Goal: Task Accomplishment & Management: Manage account settings

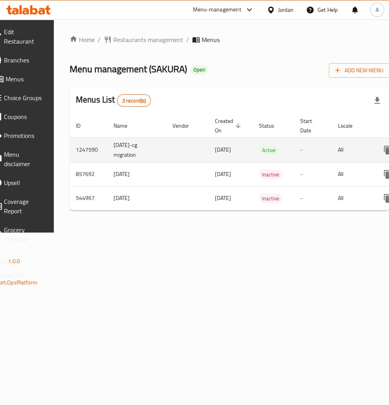
click at [278, 150] on span "Active" at bounding box center [269, 150] width 20 height 9
click at [253, 146] on td "[DATE]" at bounding box center [231, 149] width 44 height 25
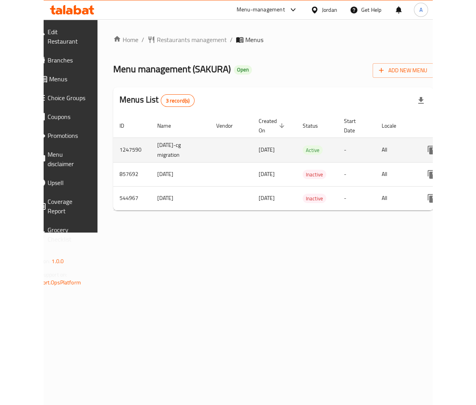
scroll to position [0, 98]
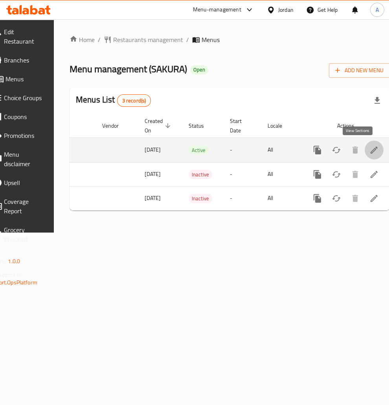
click at [370, 151] on icon "enhanced table" at bounding box center [373, 149] width 7 height 7
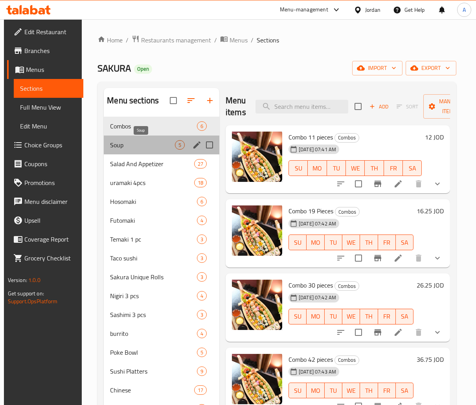
click at [136, 143] on span "Soup" at bounding box center [142, 144] width 65 height 9
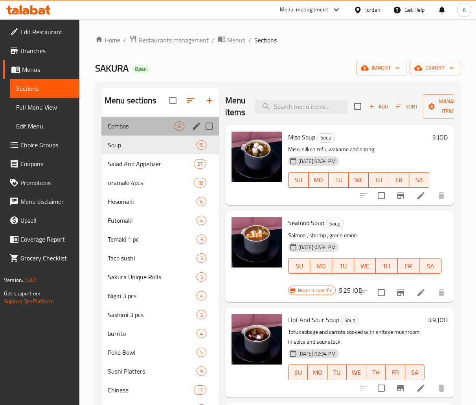
click at [146, 121] on div "Combos 6" at bounding box center [159, 126] width 117 height 19
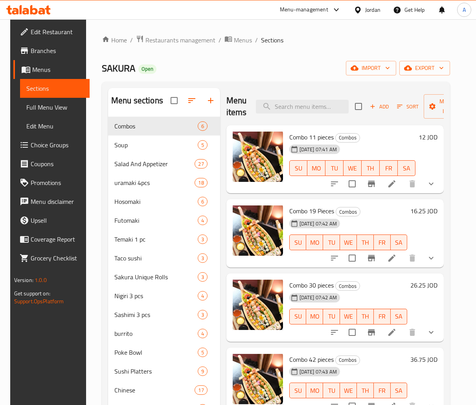
click at [320, 136] on span "Combo 11 pieces" at bounding box center [311, 137] width 44 height 12
copy h6 "Combo 11 pieces"
click at [293, 207] on span "Combo 19 Pieces" at bounding box center [311, 211] width 45 height 12
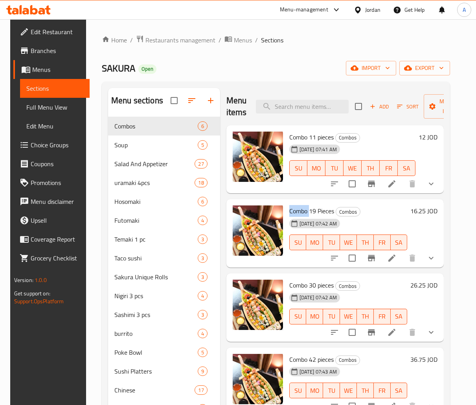
click at [293, 207] on span "Combo 19 Pieces" at bounding box center [311, 211] width 45 height 12
copy h6 "Combo 19 Pieces"
click at [303, 281] on span "Combo 30 pieces" at bounding box center [311, 285] width 44 height 12
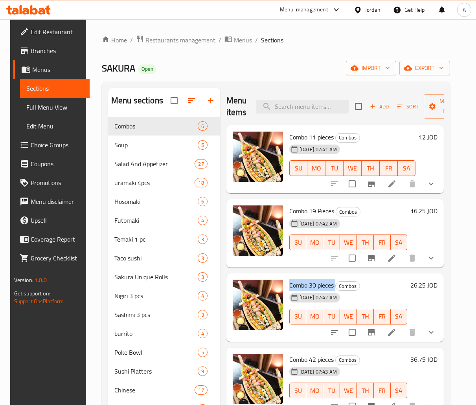
click at [303, 281] on span "Combo 30 pieces" at bounding box center [311, 285] width 44 height 12
copy h6 "Combo 30 pieces"
click at [328, 102] on input "search" at bounding box center [302, 107] width 93 height 14
paste input "Spicy Salmon Temaki"
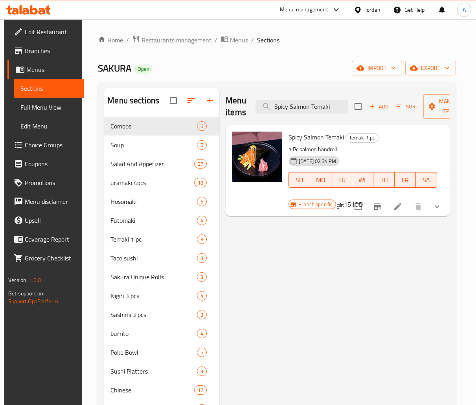
type input "Spicy Salmon Temaki"
click at [319, 207] on span "Branch specific" at bounding box center [315, 204] width 40 height 7
click at [300, 203] on span "Branch specific" at bounding box center [315, 204] width 40 height 7
click at [381, 206] on icon "Branch-specific-item" at bounding box center [376, 206] width 7 height 6
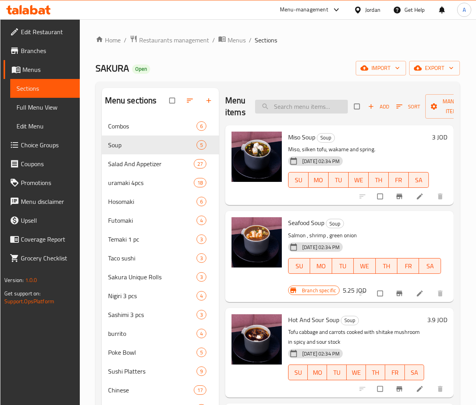
click at [287, 110] on input "search" at bounding box center [301, 107] width 93 height 14
paste input "Spicy Salmon Temaki"
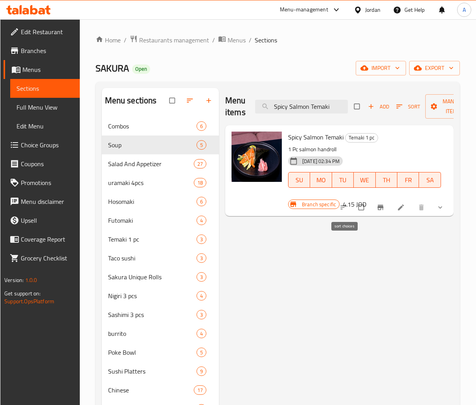
type input "Spicy Salmon Temaki"
click at [306, 97] on div "Menu items Spicy Salmon Temaki Add Sort Manage items" at bounding box center [339, 106] width 228 height 37
click at [381, 205] on icon "Branch-specific-item" at bounding box center [380, 207] width 8 height 8
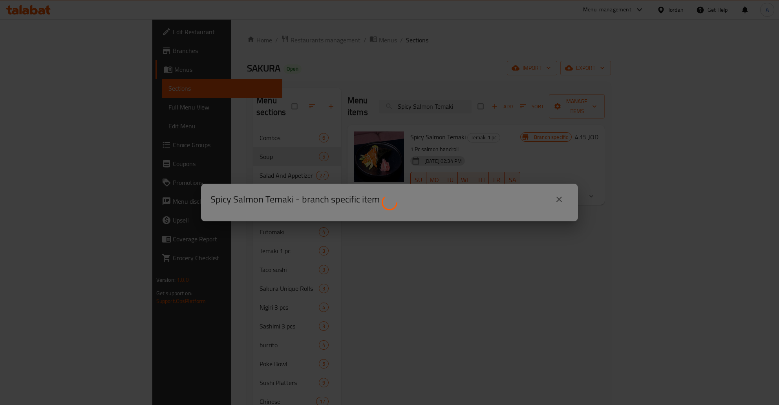
click at [475, 143] on div at bounding box center [389, 202] width 779 height 405
click at [432, 264] on div at bounding box center [389, 202] width 779 height 405
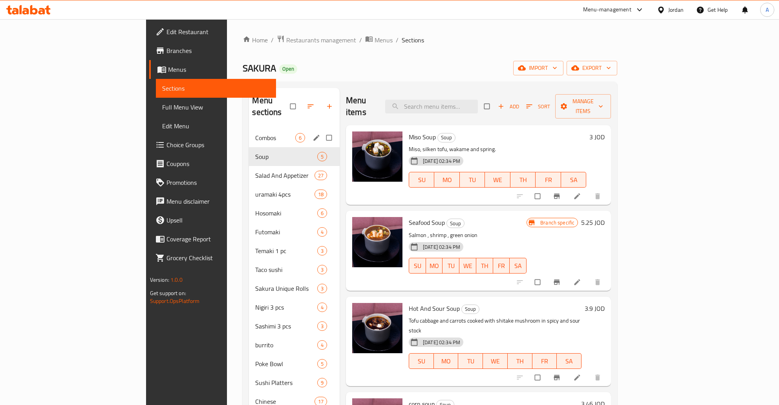
click at [249, 132] on div "Combos 6" at bounding box center [294, 137] width 90 height 19
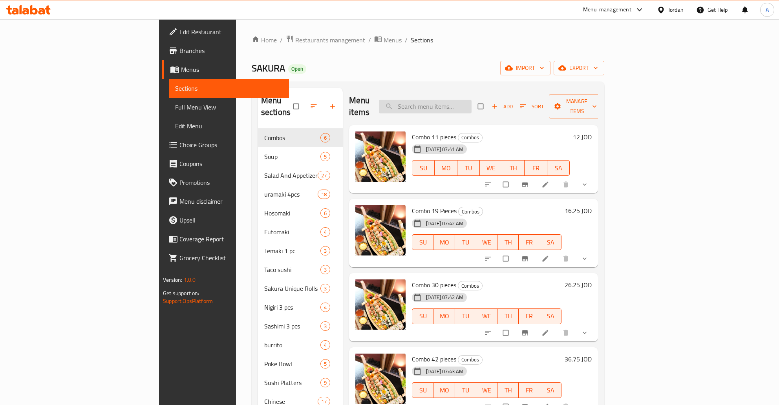
click at [472, 105] on input "search" at bounding box center [425, 107] width 93 height 14
paste input "Spicy Salmon Temaki"
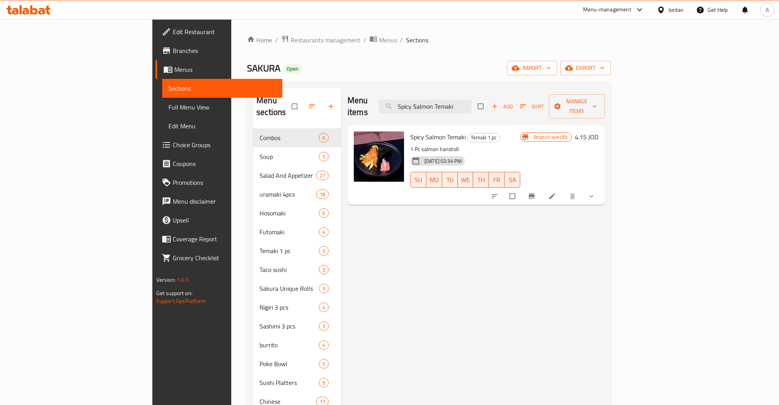
type input "Spicy Salmon Temaki"
click at [542, 188] on button "Branch-specific-item" at bounding box center [532, 196] width 19 height 17
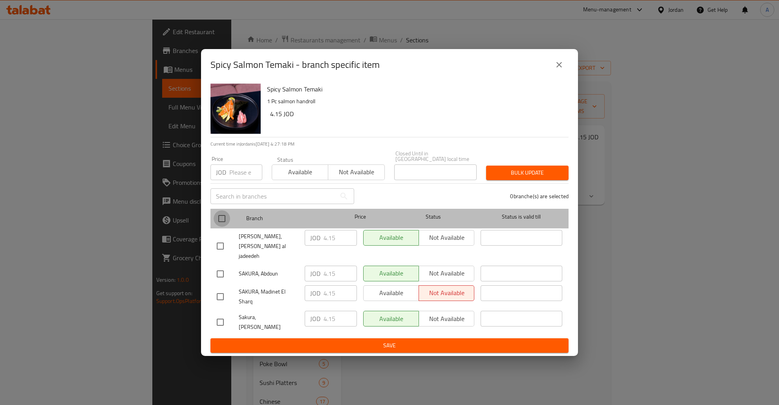
click at [223, 226] on input "checkbox" at bounding box center [222, 218] width 16 height 16
checkbox input "true"
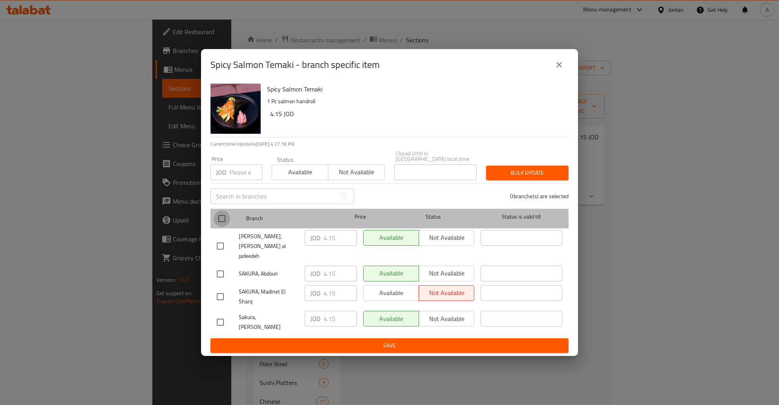
checkbox input "true"
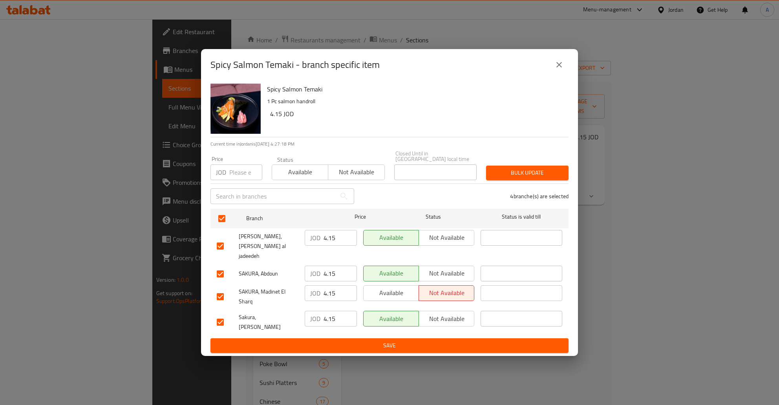
click at [328, 246] on input "4.15" at bounding box center [340, 238] width 33 height 16
type button "0"
type button "1"
type button "0"
type button "1"
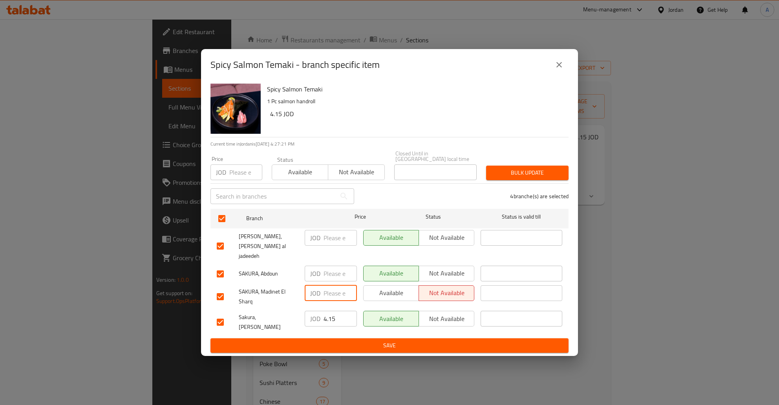
type button "0"
type button "1"
type button "0"
type button "1"
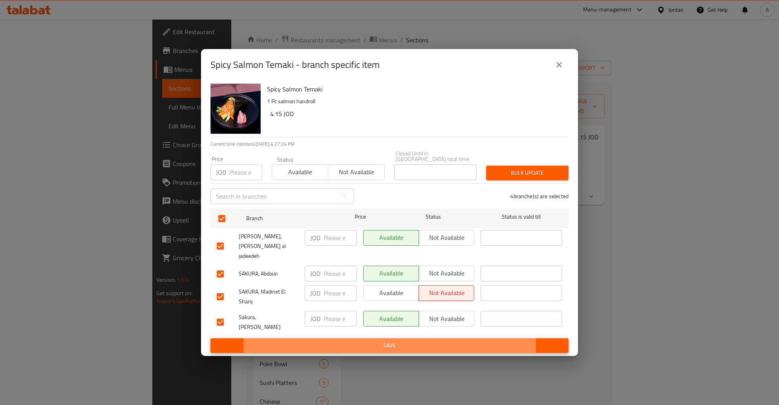
click at [210, 339] on button "Save" at bounding box center [389, 346] width 358 height 15
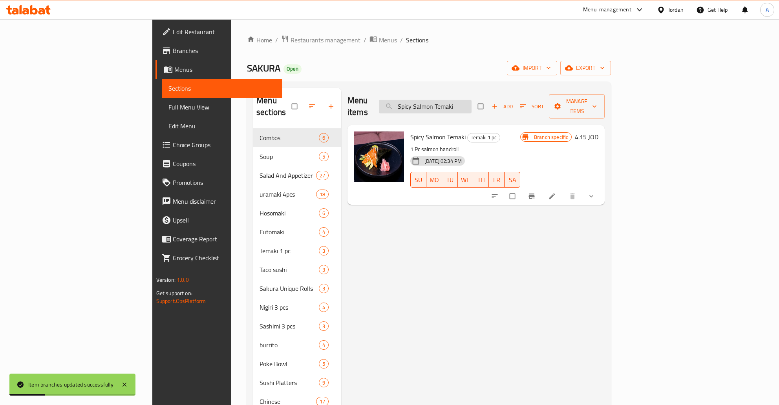
click at [472, 102] on input "Spicy Salmon Temaki" at bounding box center [425, 107] width 93 height 14
paste input "Crispy Shrimp"
click at [472, 100] on input "Crispy Shrimp Temaki" at bounding box center [425, 107] width 93 height 14
paste input "Seafood Soup"
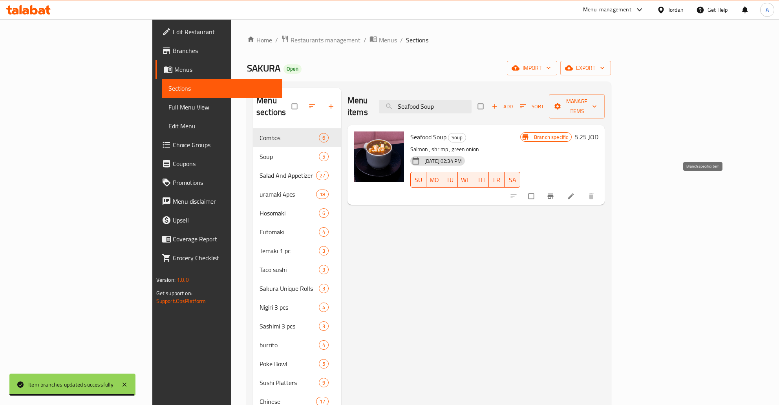
type input "Seafood Soup"
click at [561, 190] on button "Branch-specific-item" at bounding box center [551, 196] width 19 height 17
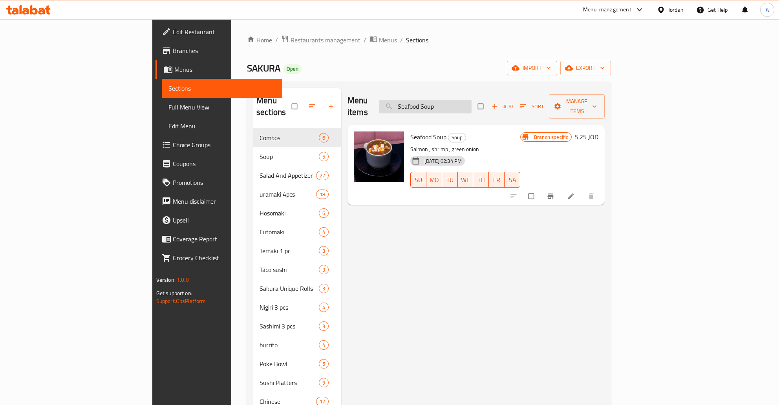
click at [472, 100] on input "Seafood Soup" at bounding box center [425, 107] width 93 height 14
paste input "Hot and Sour"
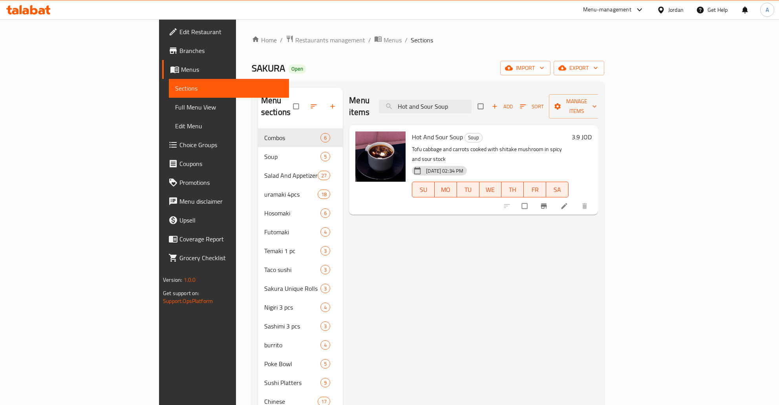
click at [592, 132] on h6 "3.9 JOD" at bounding box center [582, 137] width 20 height 11
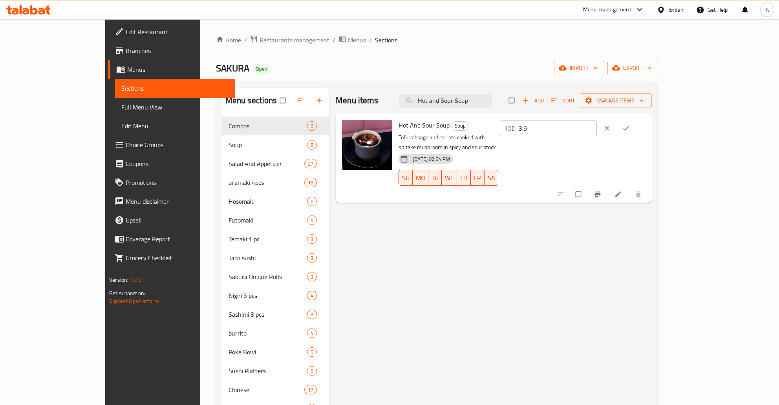
click at [636, 124] on button "ok" at bounding box center [626, 128] width 19 height 17
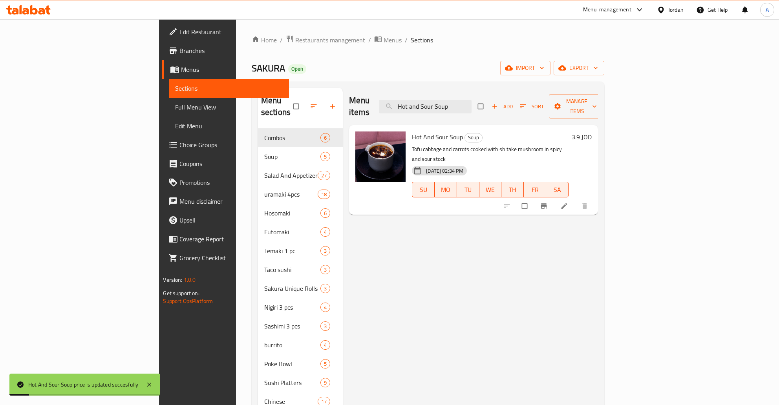
click at [592, 132] on h6 "3.9 JOD" at bounding box center [582, 137] width 20 height 11
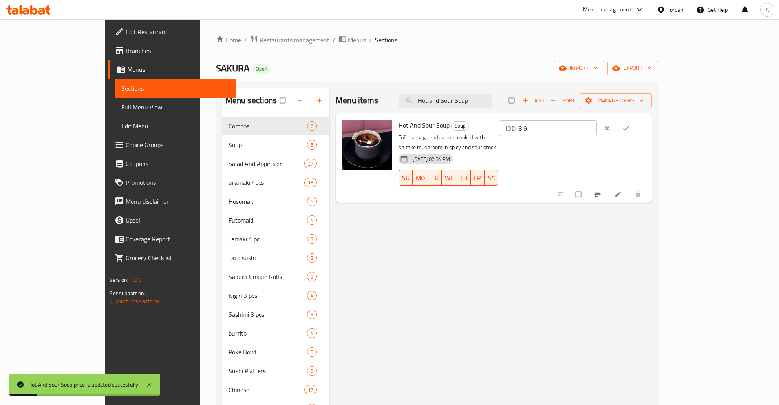
click at [630, 125] on icon "ok" at bounding box center [626, 128] width 8 height 8
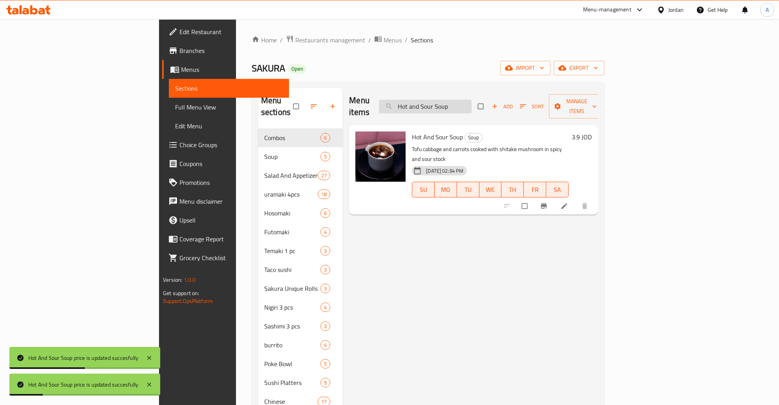
click at [472, 100] on input "Hot and Sour Soup" at bounding box center [425, 107] width 93 height 14
paste input "Corn"
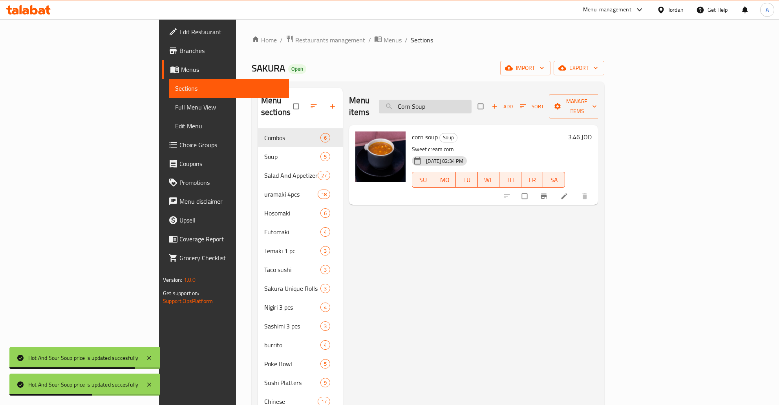
type input "Corn Soup"
click at [592, 132] on h6 "3.46 JOD" at bounding box center [580, 137] width 24 height 11
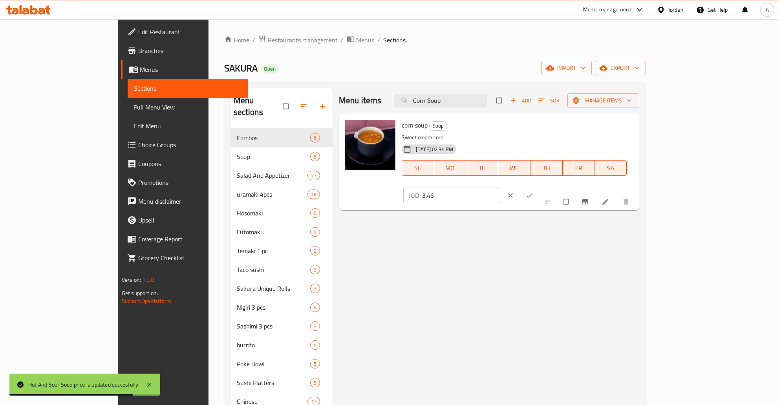
click at [500, 188] on input "3.46" at bounding box center [461, 196] width 78 height 16
type input "3.45"
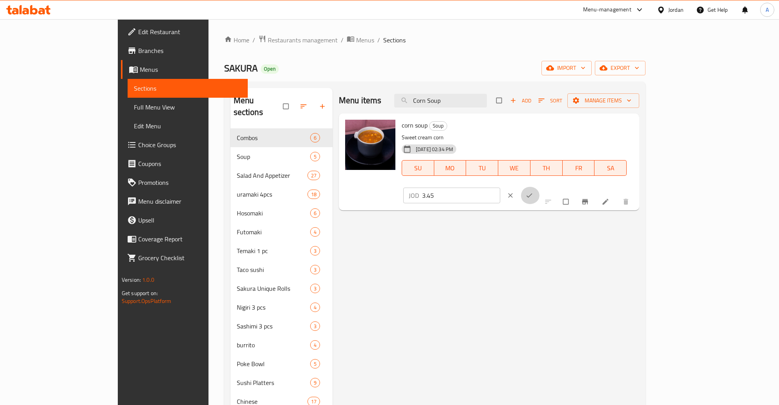
click button "ok" at bounding box center [530, 195] width 19 height 17
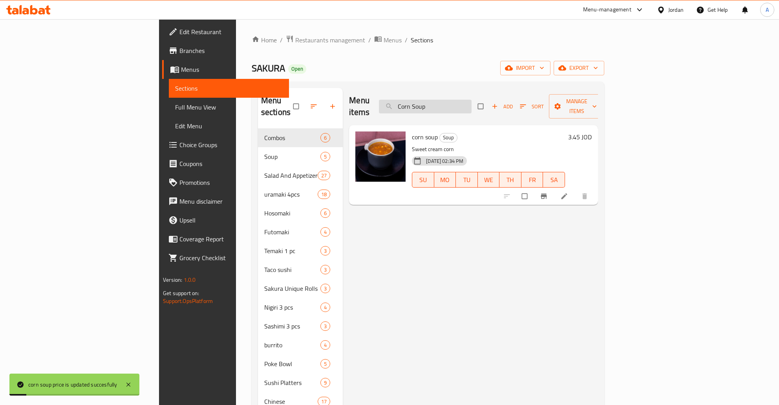
click at [472, 102] on input "Corn Soup" at bounding box center [425, 107] width 93 height 14
paste input "Tom Yum"
click at [472, 104] on input "Tom Yum Soup" at bounding box center [425, 107] width 93 height 14
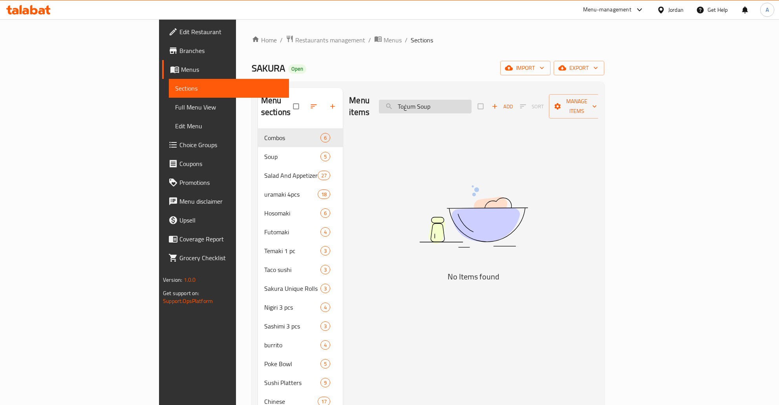
paste input "m Y"
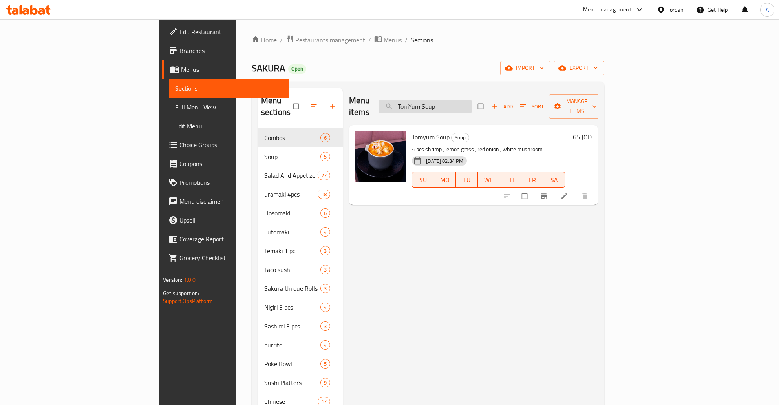
click at [472, 107] on input "TomYum Soup" at bounding box center [425, 107] width 93 height 14
paste input "Crab Salad"
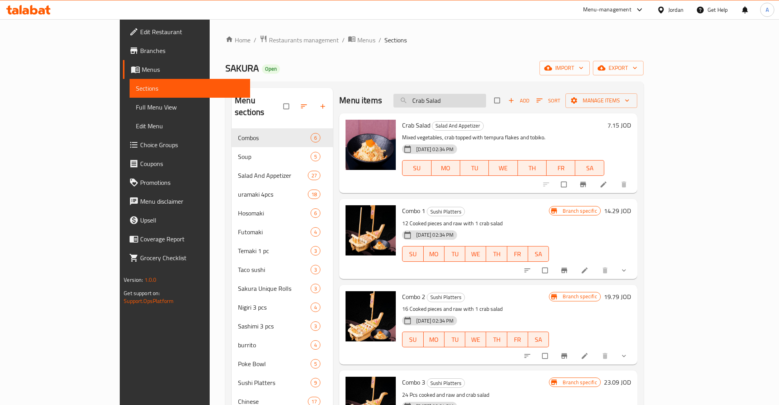
click at [479, 100] on input "Crab Salad" at bounding box center [439, 101] width 93 height 14
paste input "Dynamite"
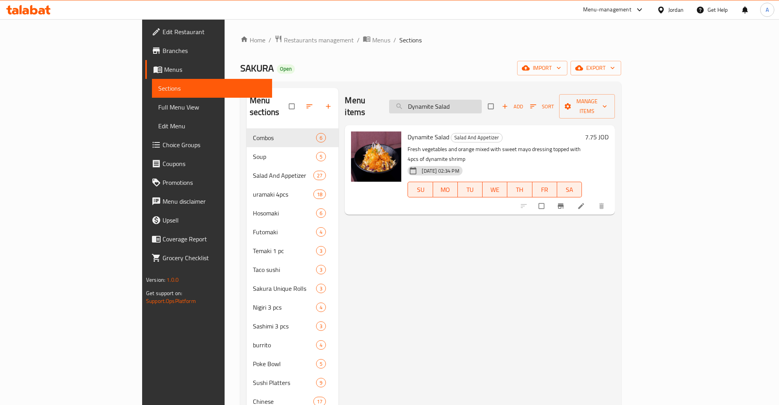
click at [499, 97] on div "Menu items Dynamite Salad Add Sort Manage items" at bounding box center [480, 106] width 270 height 37
click at [482, 100] on input "Dynamite Salad" at bounding box center [435, 107] width 93 height 14
paste input "Crunchy Salmon"
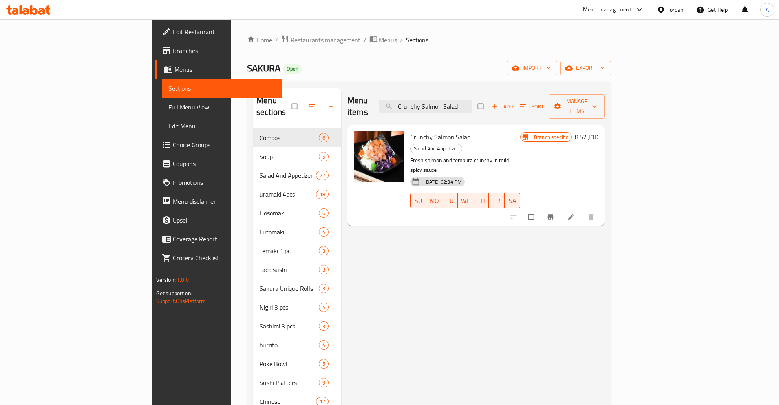
type input "Crunchy Salmon Salad"
click at [561, 209] on button "Branch-specific-item" at bounding box center [551, 217] width 19 height 17
click at [598, 132] on h6 "8.52 JOD" at bounding box center [587, 137] width 24 height 11
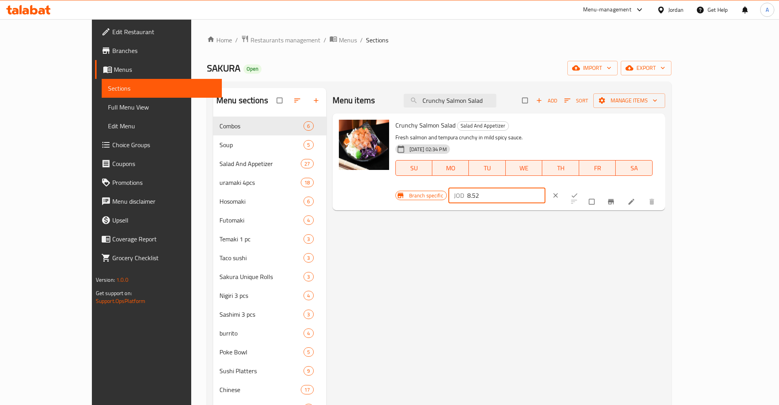
click at [545, 188] on input "8.52" at bounding box center [506, 196] width 78 height 16
type input "8.50"
click button "ok" at bounding box center [575, 195] width 19 height 17
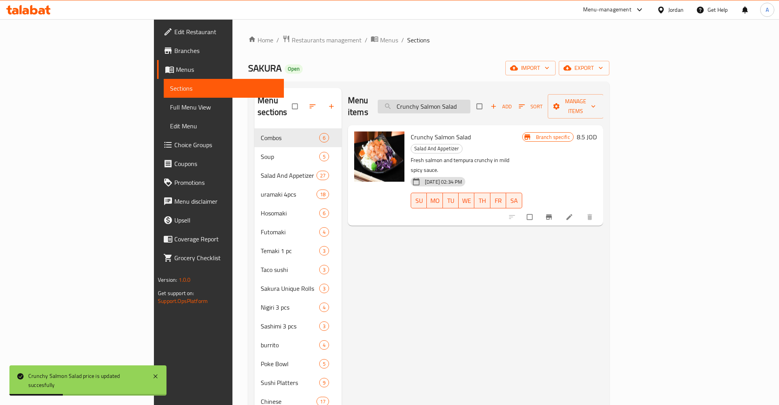
click at [470, 102] on input "Crunchy Salmon Salad" at bounding box center [424, 107] width 93 height 14
paste input "Tuna"
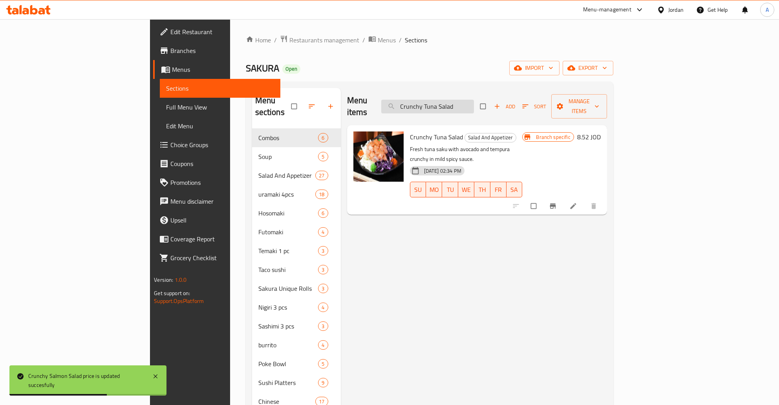
type input "Crunchy Tuna Salad"
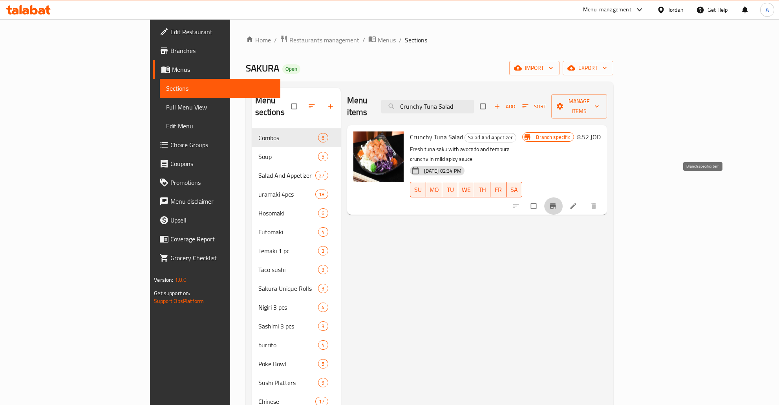
click at [563, 198] on button "Branch-specific-item" at bounding box center [553, 206] width 19 height 17
click at [543, 199] on input "checkbox" at bounding box center [534, 206] width 16 height 15
checkbox input "true"
click at [543, 199] on input "checkbox" at bounding box center [534, 206] width 16 height 15
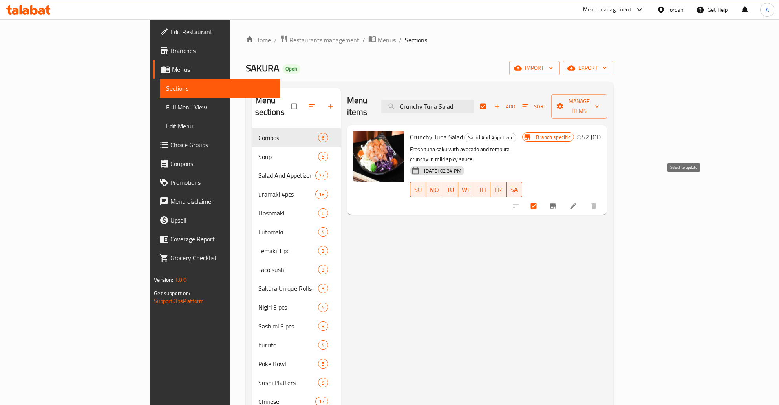
checkbox input "false"
click at [557, 202] on icon "Branch-specific-item" at bounding box center [553, 206] width 8 height 8
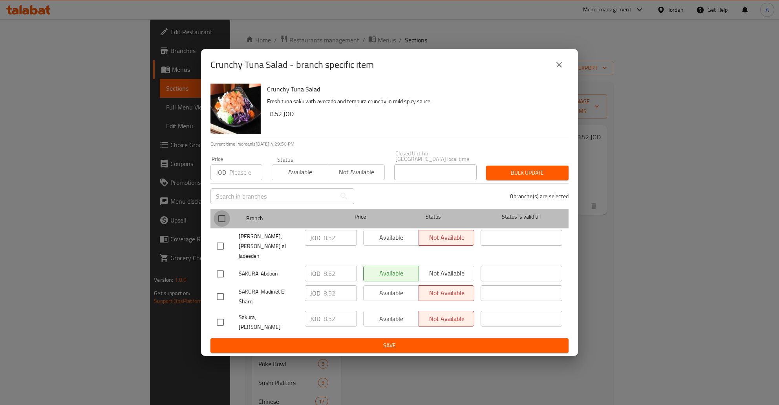
click at [228, 227] on input "checkbox" at bounding box center [222, 218] width 16 height 16
checkbox input "true"
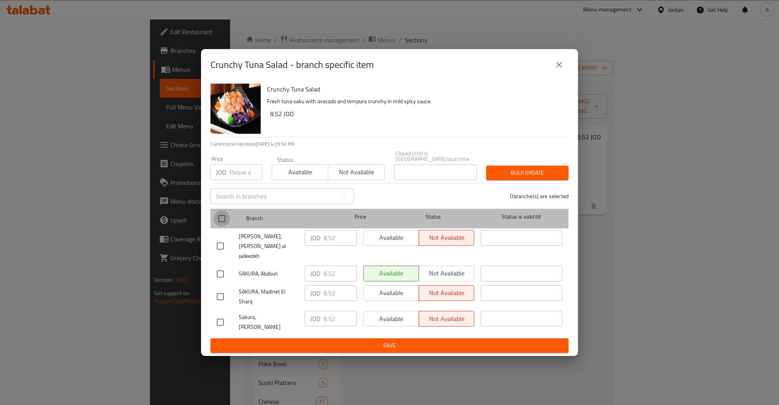
checkbox input "true"
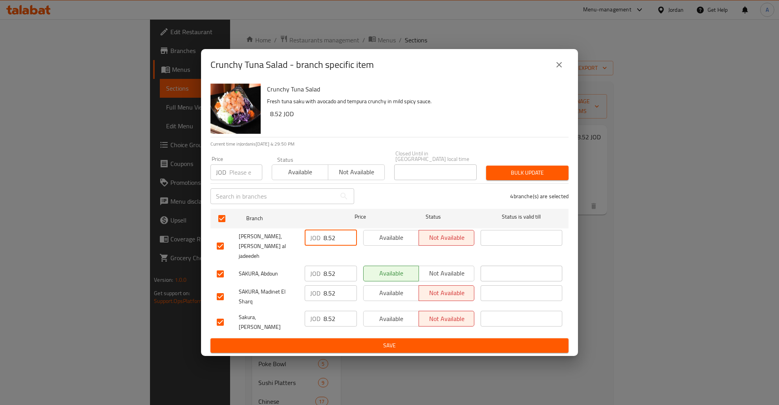
click at [334, 238] on input "8.52" at bounding box center [340, 238] width 33 height 16
type button "0"
type button "1"
type button "0"
type button "1"
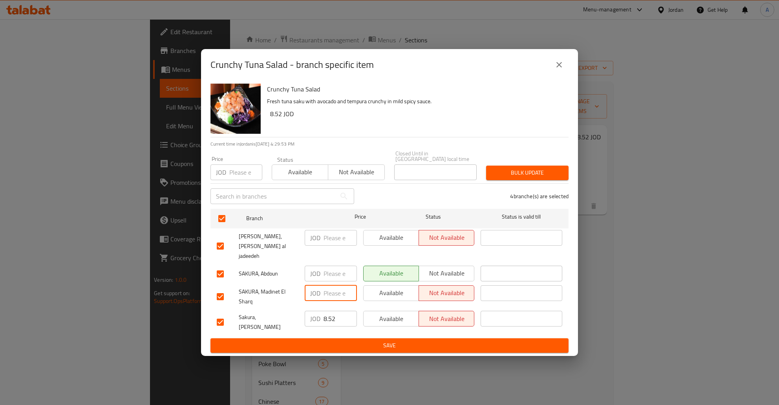
type button "0"
type button "1"
type button "0"
type button "1"
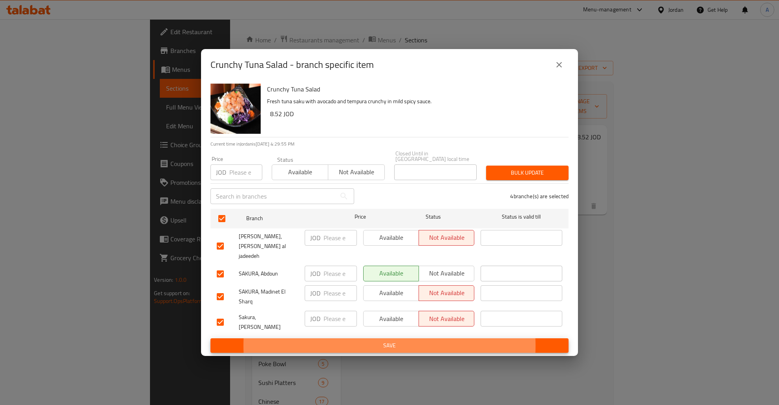
click at [210, 339] on button "Save" at bounding box center [389, 346] width 358 height 15
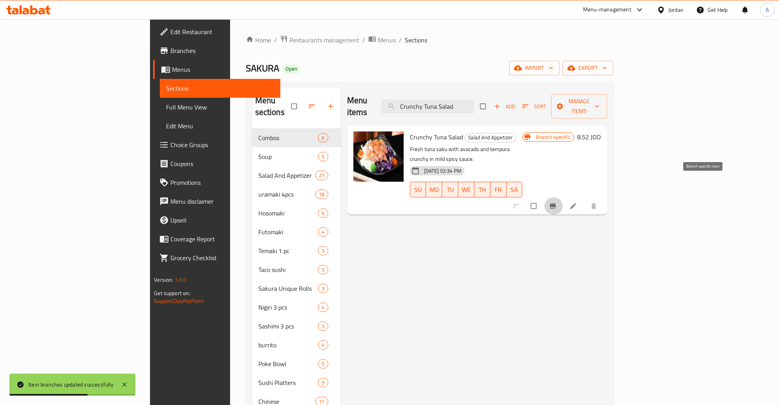
click at [601, 132] on h6 "8.52 JOD" at bounding box center [589, 137] width 24 height 11
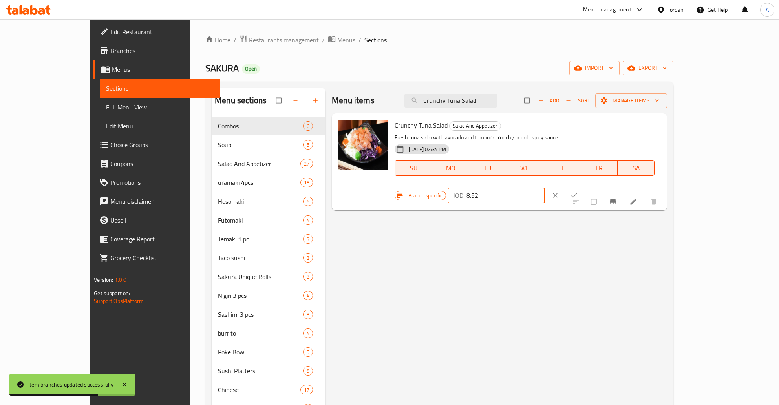
click at [545, 188] on input "8.52" at bounding box center [506, 196] width 78 height 16
type input "8.50"
click button "ok" at bounding box center [574, 195] width 19 height 17
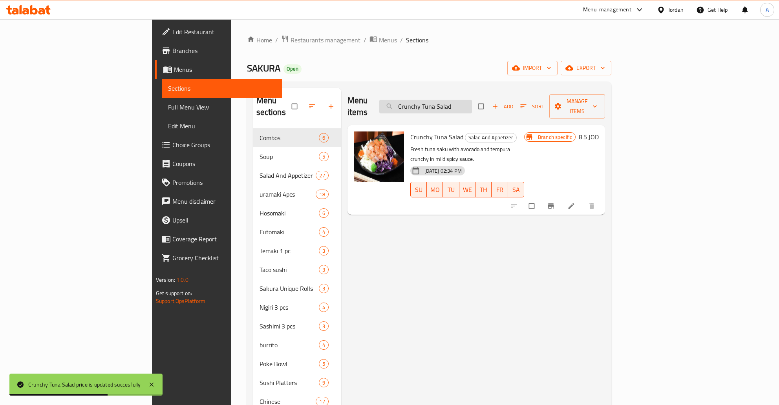
click at [472, 102] on input "Crunchy Tuna Salad" at bounding box center [425, 107] width 93 height 14
paste input "Edamame"
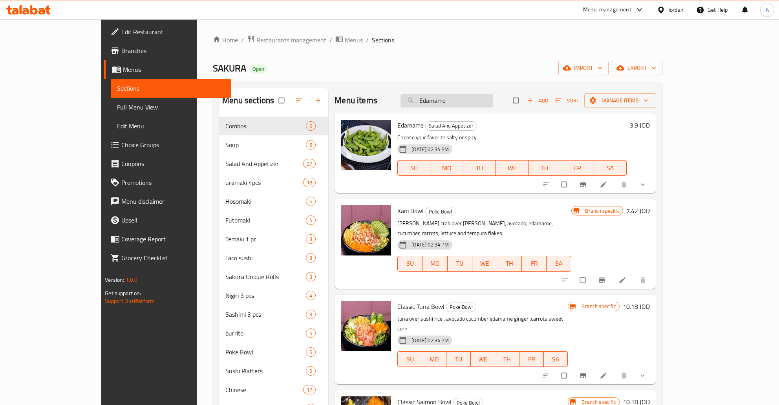
click at [493, 104] on input "Edamame" at bounding box center [447, 101] width 93 height 14
paste input "Dynamite Shrimp 4 pcs"
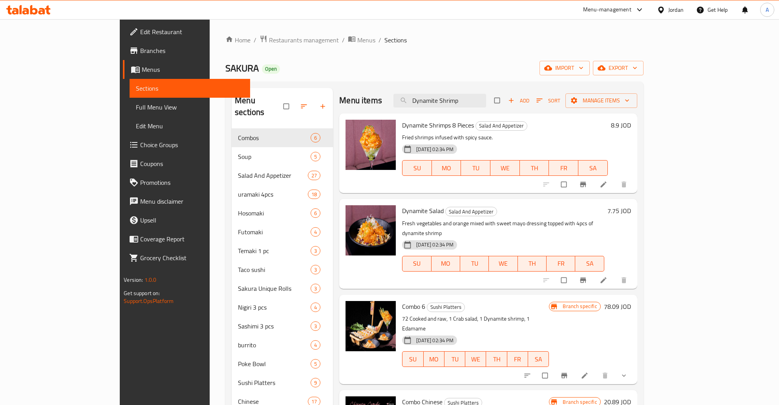
click at [631, 125] on h6 "8.9 JOD" at bounding box center [621, 125] width 20 height 11
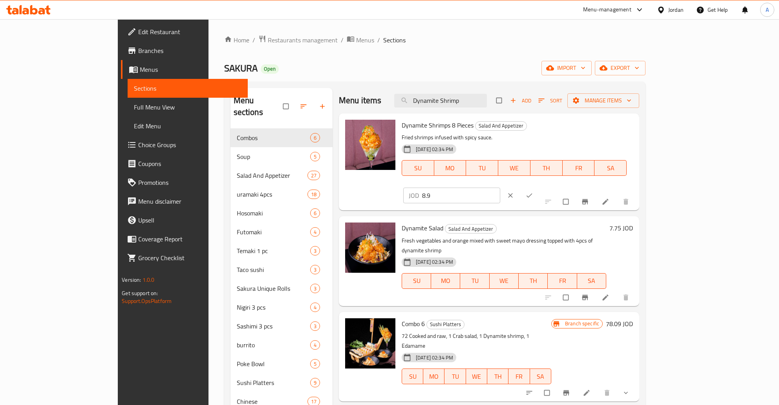
click at [533, 192] on icon "ok" at bounding box center [529, 196] width 8 height 8
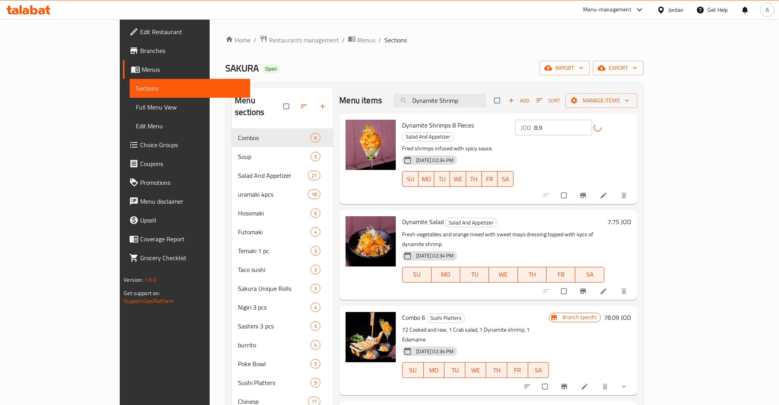
click at [593, 127] on input "8.9" at bounding box center [563, 128] width 59 height 16
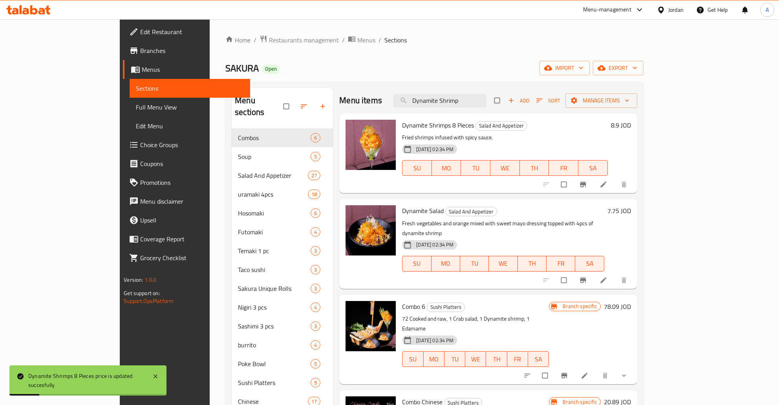
click at [631, 125] on h6 "8.9 JOD" at bounding box center [621, 125] width 20 height 11
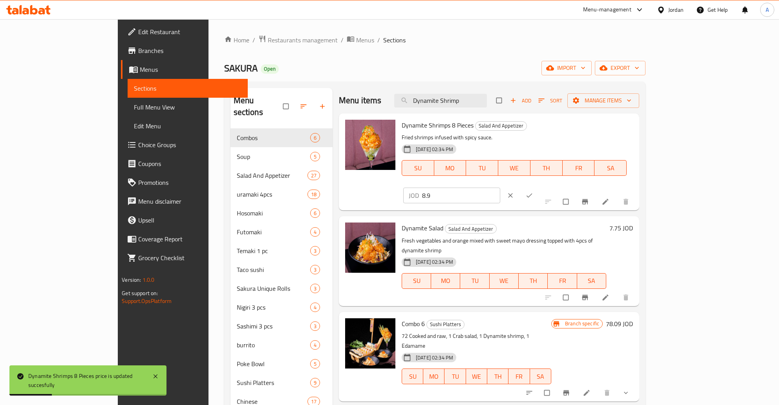
click at [500, 188] on input "8.9" at bounding box center [461, 196] width 78 height 16
click at [487, 97] on input "Dynamite Shrimp" at bounding box center [440, 101] width 93 height 14
paste input "Chicken"
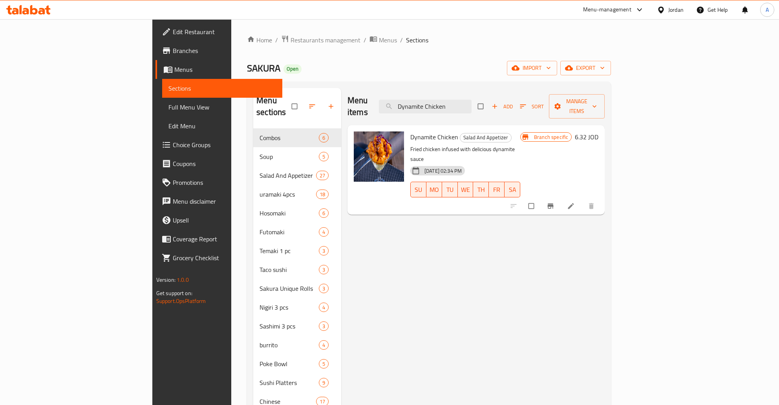
type input "Dynamite Chicken"
click at [554, 204] on icon "Branch-specific-item" at bounding box center [551, 206] width 6 height 5
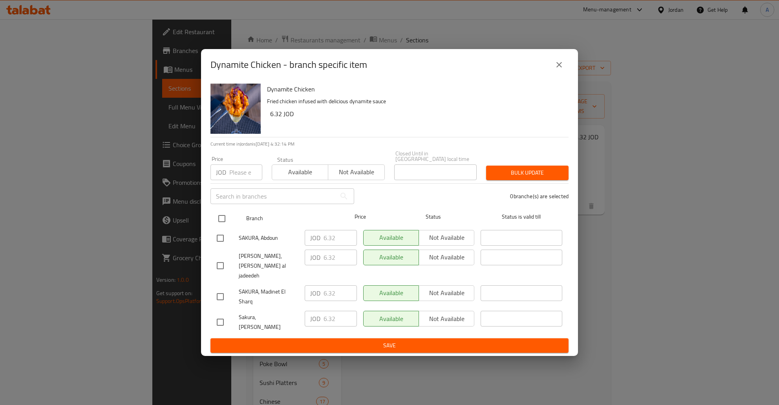
click at [220, 227] on input "checkbox" at bounding box center [222, 218] width 16 height 16
checkbox input "true"
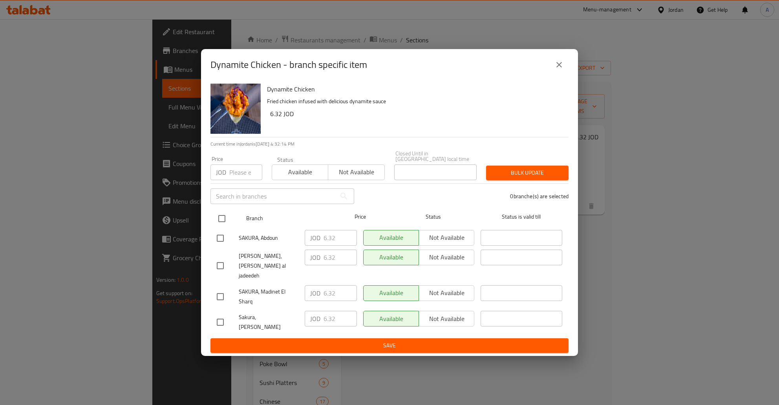
checkbox input "true"
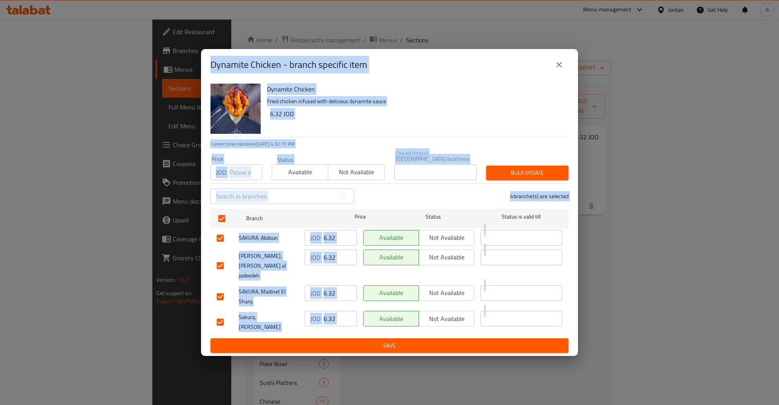
click at [335, 253] on div "JOD 6.32 ​" at bounding box center [331, 266] width 59 height 39
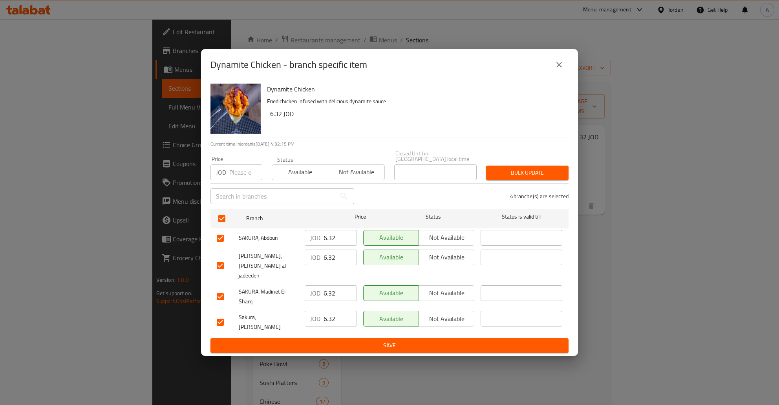
click at [335, 242] on input "6.32" at bounding box center [340, 238] width 33 height 16
type button "0"
type button "1"
type button "0"
type button "1"
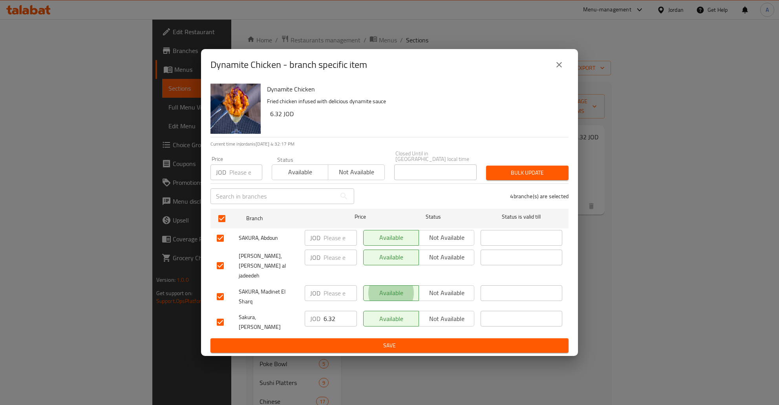
type button "0"
type button "1"
type button "0"
type button "1"
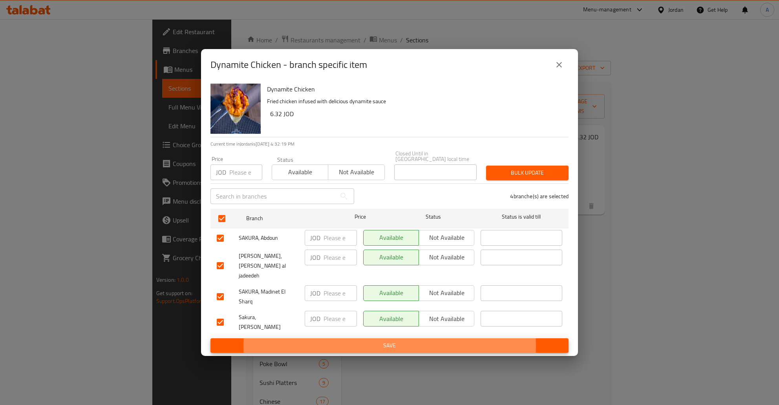
click at [210, 339] on button "Save" at bounding box center [389, 346] width 358 height 15
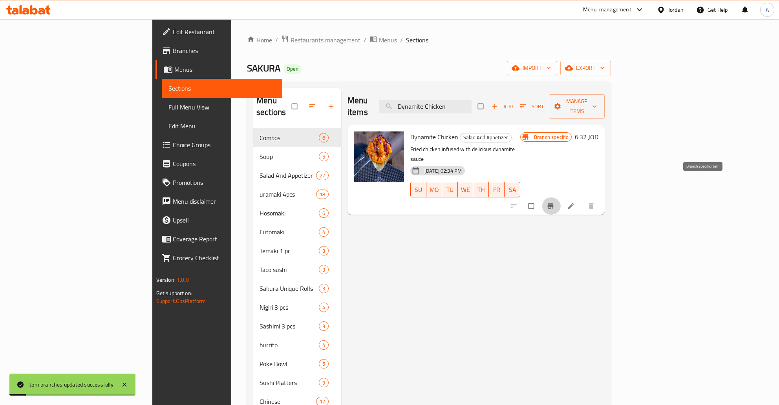
click at [598, 132] on h6 "6.32 JOD" at bounding box center [587, 137] width 24 height 11
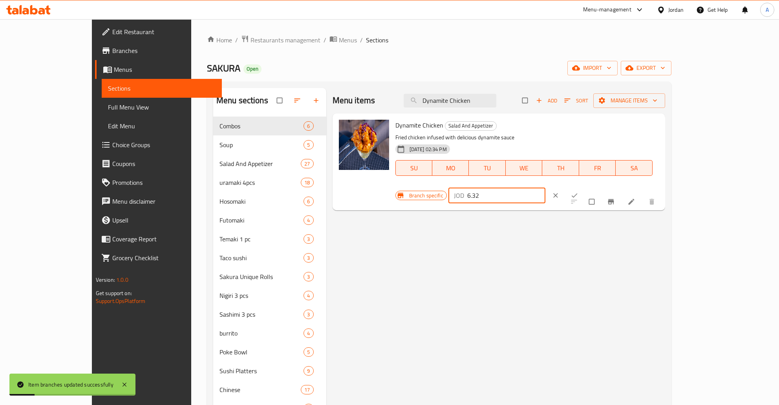
click at [545, 188] on input "6.32" at bounding box center [506, 196] width 78 height 16
type input "6.30"
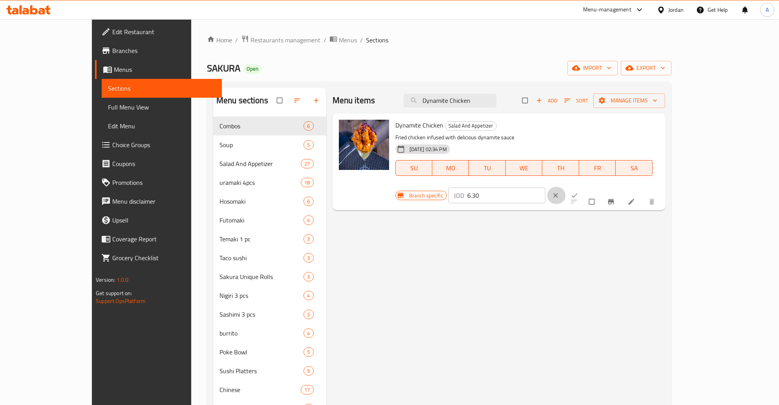
click at [560, 192] on icon "clear" at bounding box center [556, 196] width 8 height 8
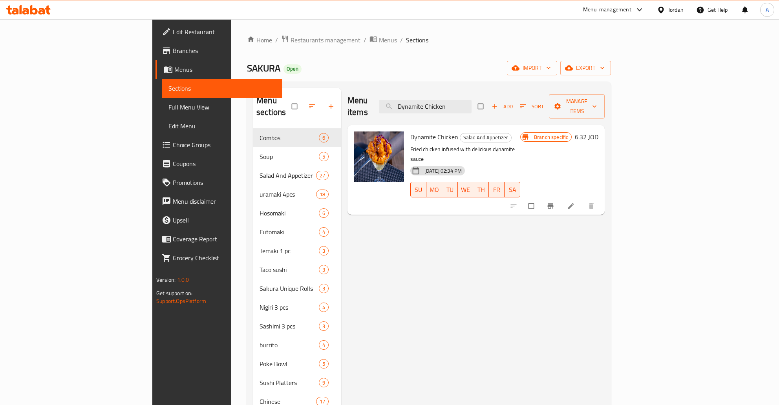
click at [598, 132] on h6 "6.32 JOD" at bounding box center [587, 137] width 24 height 11
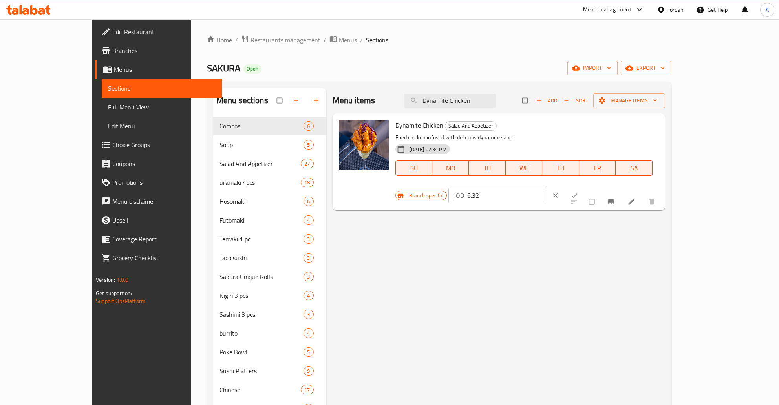
click at [545, 188] on input "6.32" at bounding box center [506, 196] width 78 height 16
type input "6.35"
click button "ok" at bounding box center [575, 195] width 19 height 17
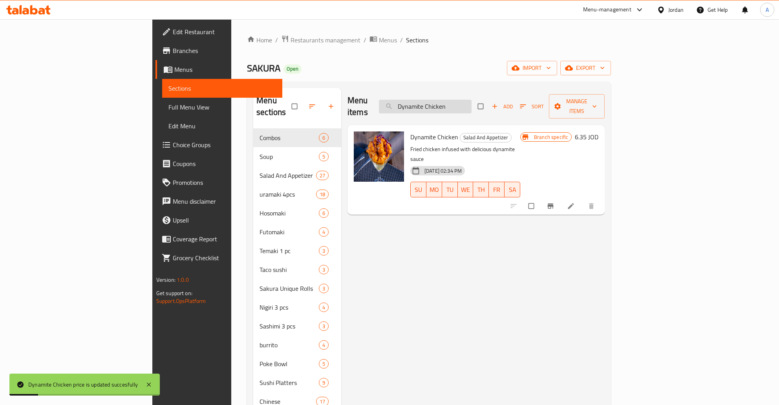
click at [472, 104] on input "Dynamite Chicken" at bounding box center [425, 107] width 93 height 14
paste input "Chicken Lettuce Wrap"
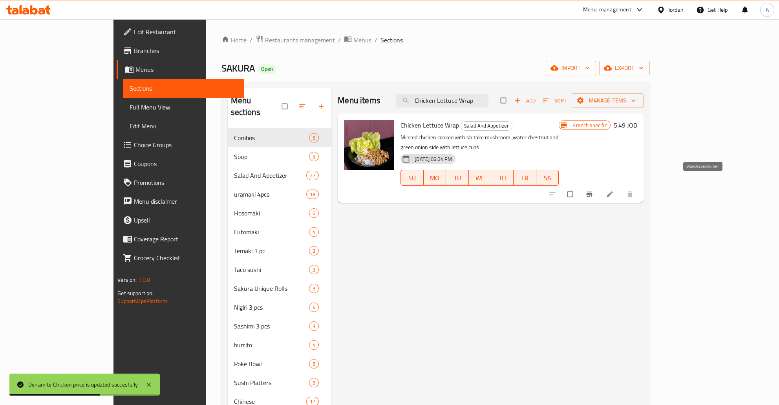
type input "Chicken Lettuce Wrap"
click at [593, 190] on icon "Branch-specific-item" at bounding box center [590, 194] width 8 height 8
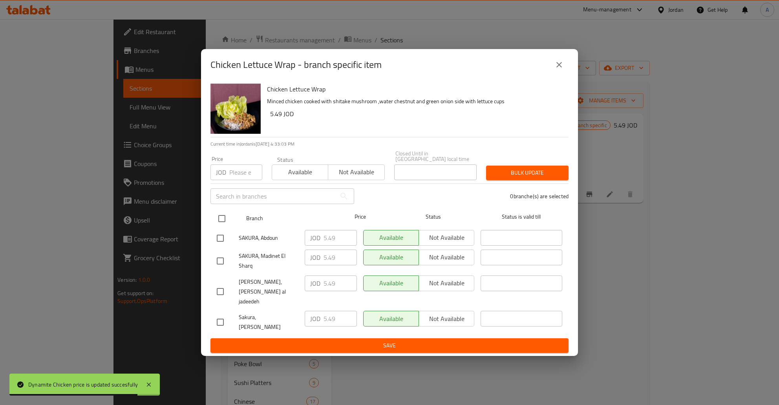
click at [223, 222] on input "checkbox" at bounding box center [222, 218] width 16 height 16
checkbox input "true"
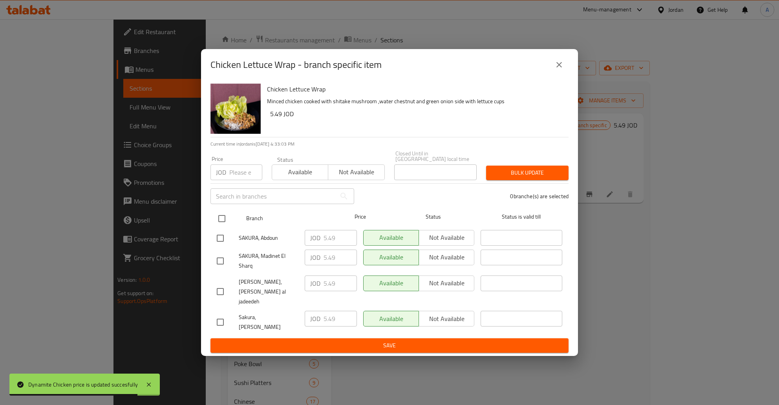
checkbox input "true"
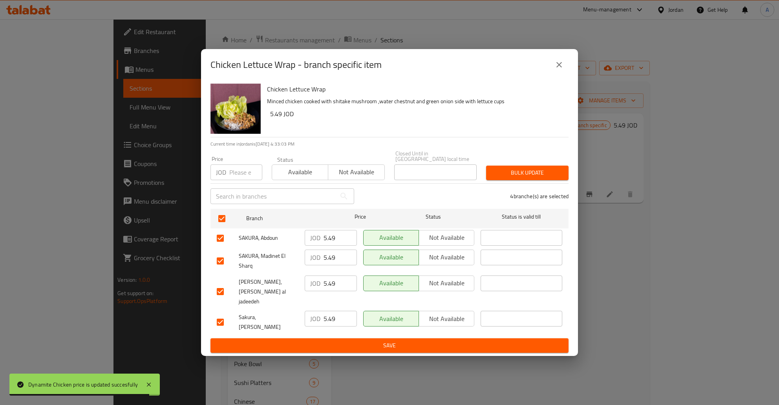
click at [320, 241] on p "JOD" at bounding box center [315, 237] width 10 height 9
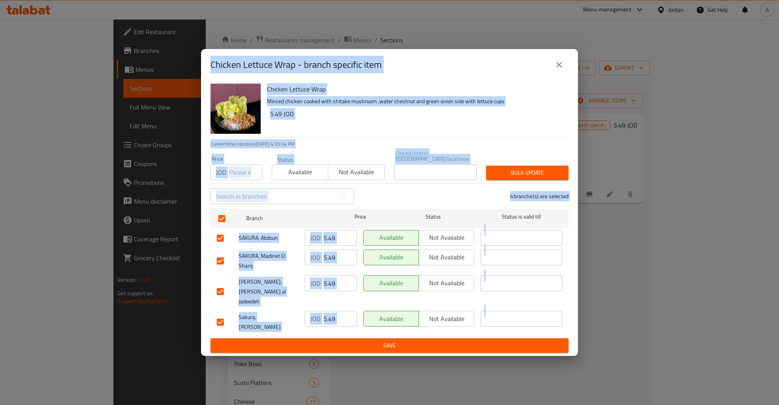
drag, startPoint x: 353, startPoint y: 252, endPoint x: 326, endPoint y: 241, distance: 29.5
click at [331, 243] on div "JOD 5.49 ​" at bounding box center [331, 238] width 59 height 23
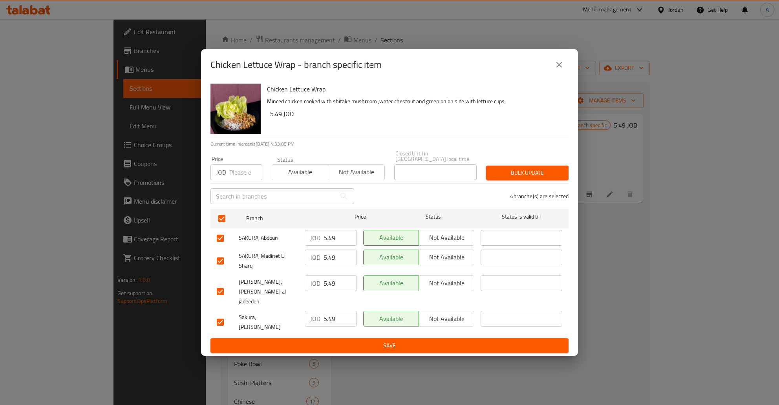
click at [326, 241] on input "5.49" at bounding box center [340, 238] width 33 height 16
type button "0"
type button "1"
type button "0"
type button "1"
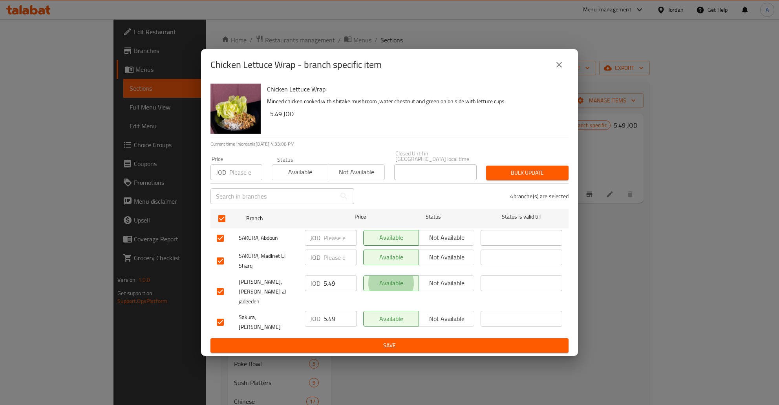
type button "0"
type button "1"
type button "0"
type button "1"
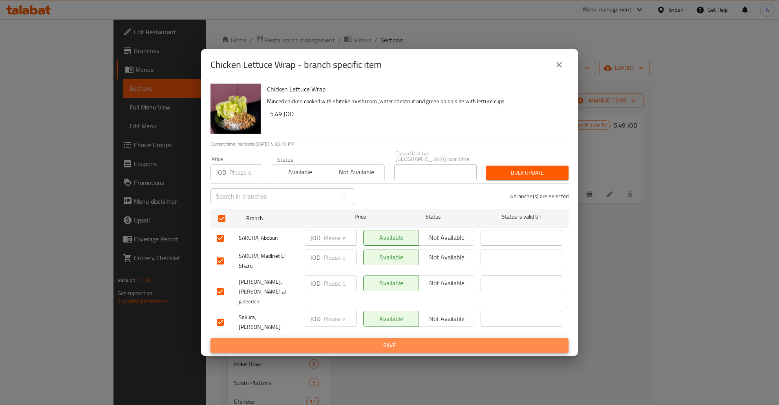
click at [210, 339] on button "Save" at bounding box center [389, 346] width 358 height 15
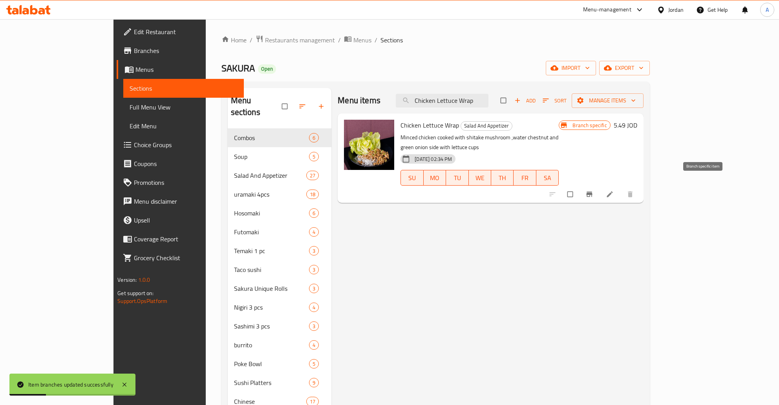
click at [592, 192] on icon "Branch-specific-item" at bounding box center [589, 194] width 6 height 5
click at [637, 128] on h6 "5.49 JOD" at bounding box center [626, 125] width 24 height 11
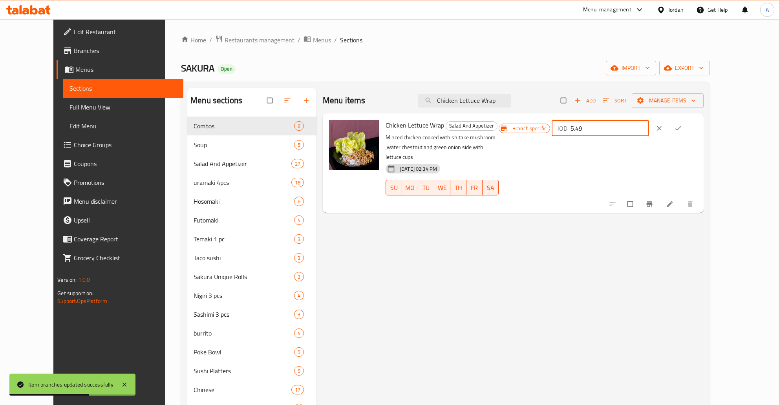
click at [649, 131] on input "5.49" at bounding box center [610, 129] width 78 height 16
click at [659, 251] on div "Menu items Chicken Lettuce Wrap Add Sort Manage items Chicken Lettuce Wrap Sala…" at bounding box center [510, 302] width 387 height 428
click at [670, 131] on button "clear" at bounding box center [660, 128] width 19 height 17
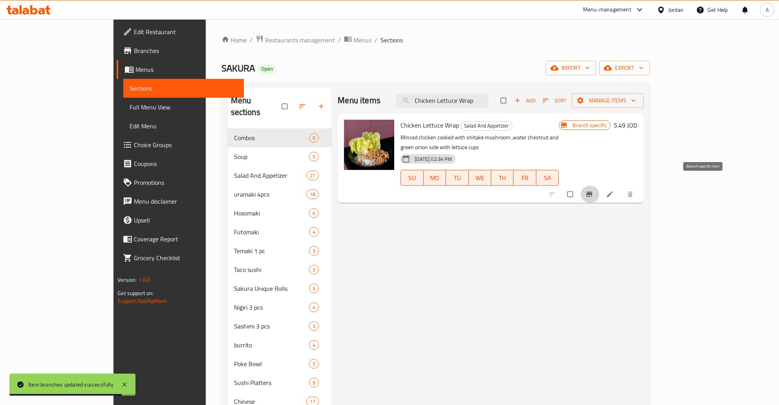
click at [600, 186] on button "Branch-specific-item" at bounding box center [590, 194] width 19 height 17
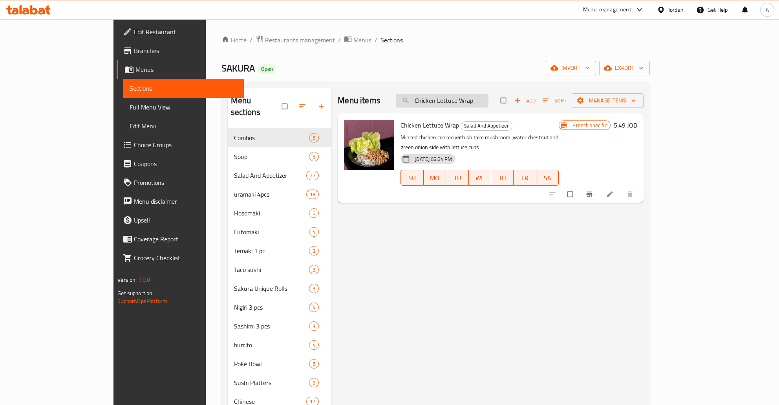
click at [483, 104] on input "Chicken Lettuce Wrap" at bounding box center [442, 101] width 93 height 14
paste input "Vegetables Spring Roll"
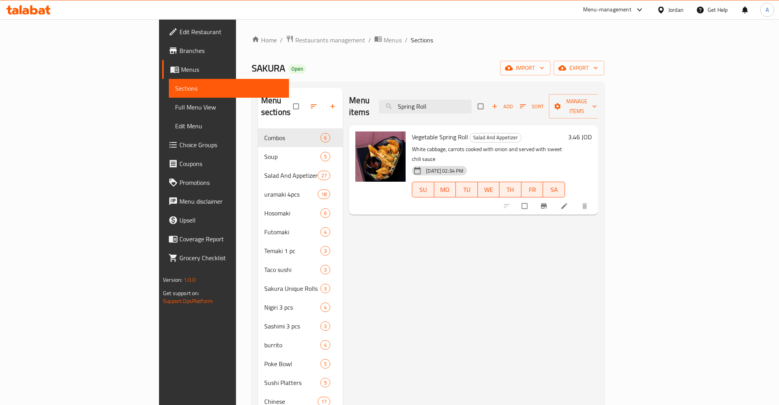
type input "Spring Roll"
click at [592, 132] on h6 "3.46 JOD" at bounding box center [580, 137] width 24 height 11
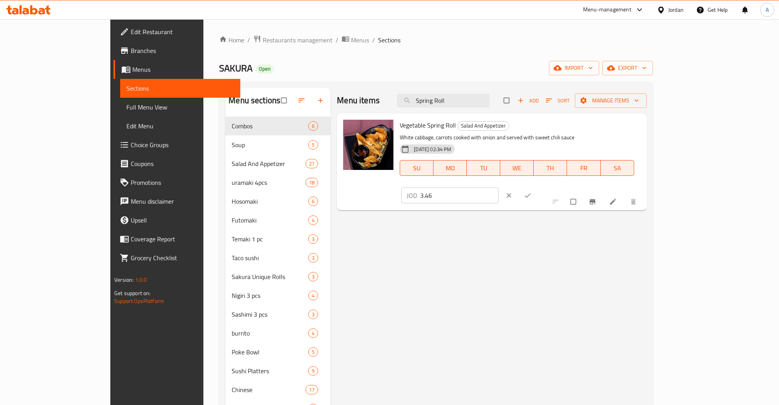
click at [498, 188] on input "3.46" at bounding box center [459, 196] width 78 height 16
type input "3.49"
click button "ok" at bounding box center [528, 195] width 19 height 17
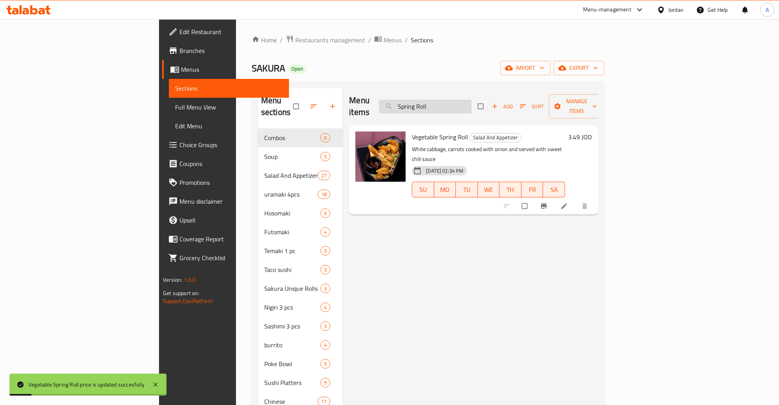
click at [472, 100] on input "Spring Roll" at bounding box center [425, 107] width 93 height 14
paste input "Beef Dumpling"
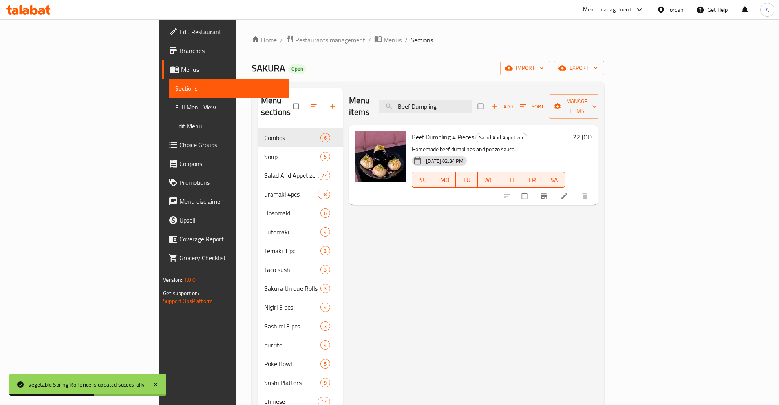
type input "Beef Dumpling"
click at [592, 132] on h6 "5.22 JOD" at bounding box center [580, 137] width 24 height 11
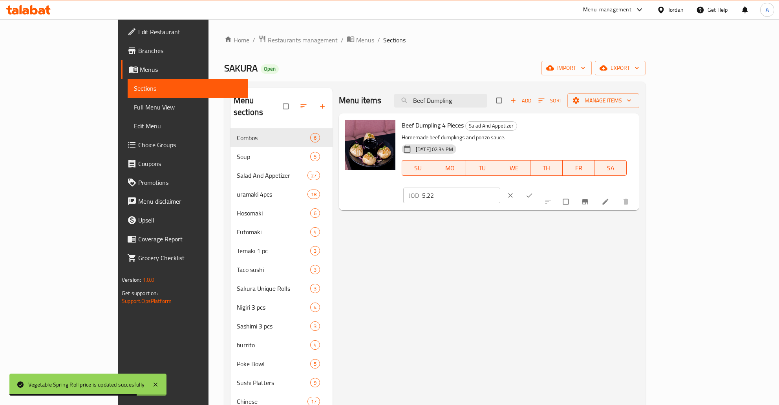
click at [500, 188] on input "5.22" at bounding box center [461, 196] width 78 height 16
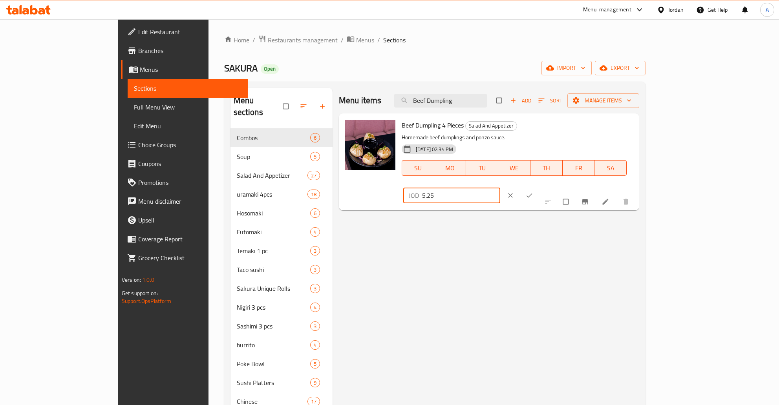
type input "5.25"
click button "ok" at bounding box center [530, 195] width 19 height 17
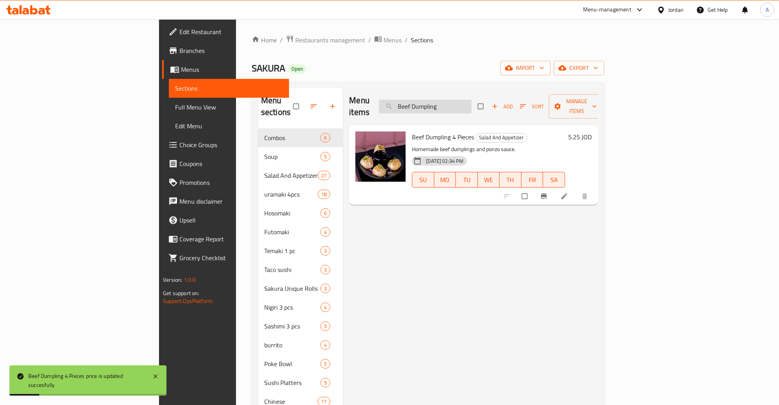
click at [472, 105] on input "Beef Dumpling" at bounding box center [425, 107] width 93 height 14
paste input "Chicken"
type input "Chicken Dumpling"
click at [592, 132] on h6 "5.22 JOD" at bounding box center [580, 137] width 24 height 11
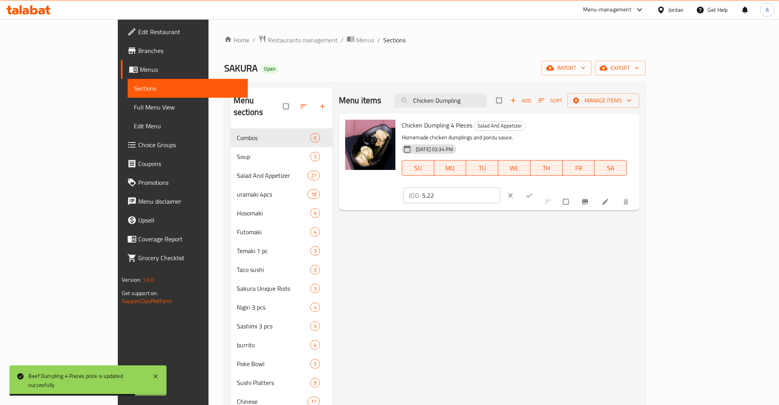
click at [500, 188] on input "5.22" at bounding box center [461, 196] width 78 height 16
type input "5.25"
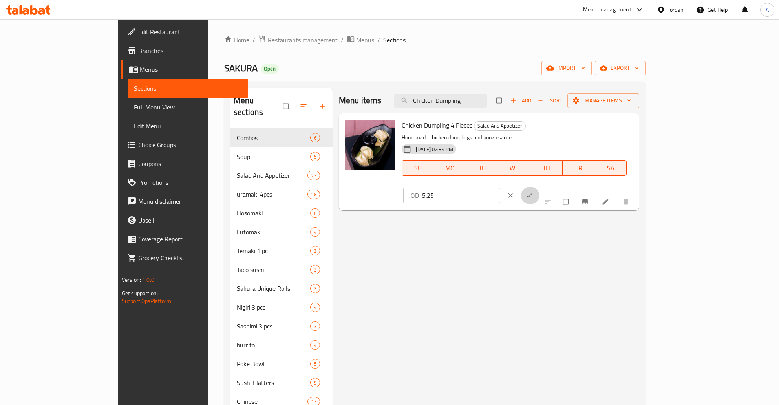
click button "ok" at bounding box center [530, 195] width 19 height 17
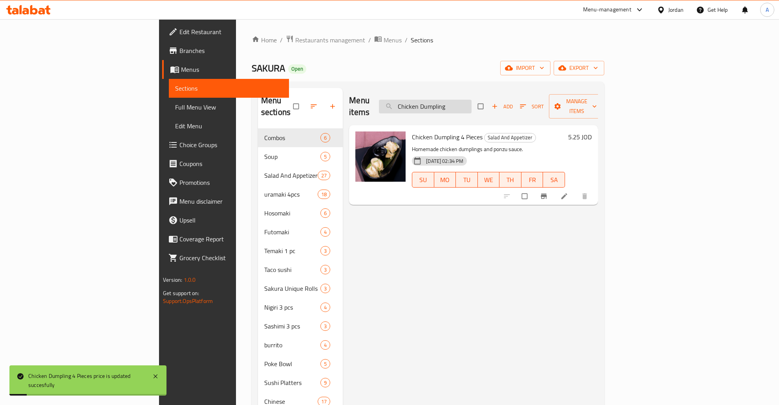
click at [472, 100] on input "Chicken Dumpling" at bounding box center [425, 107] width 93 height 14
paste input "Shrimp"
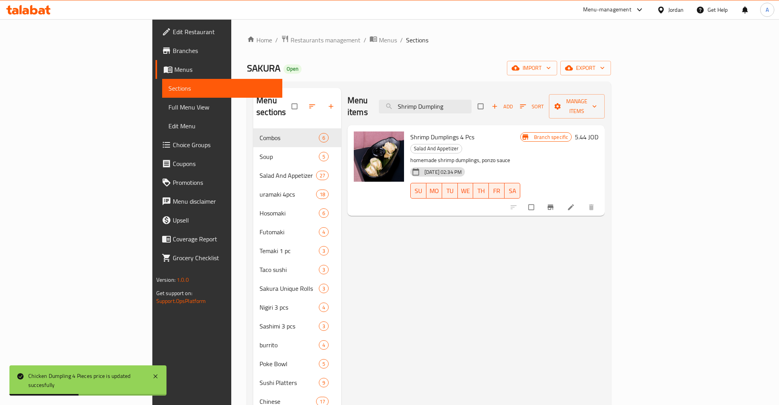
type input "Shrimp Dumpling"
click at [561, 199] on button "Branch-specific-item" at bounding box center [551, 207] width 19 height 17
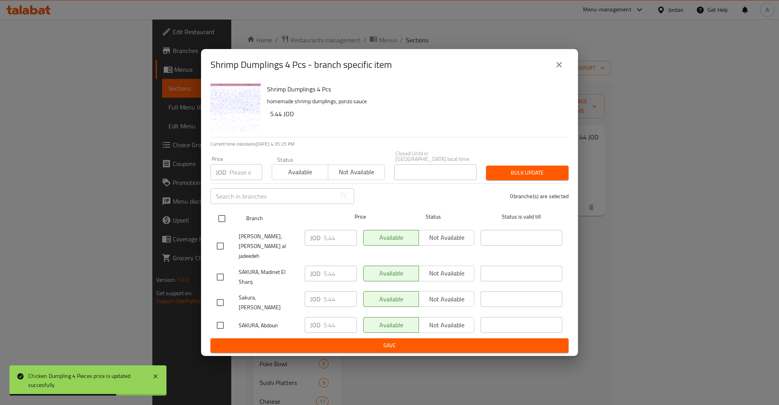
click at [221, 225] on input "checkbox" at bounding box center [222, 218] width 16 height 16
checkbox input "true"
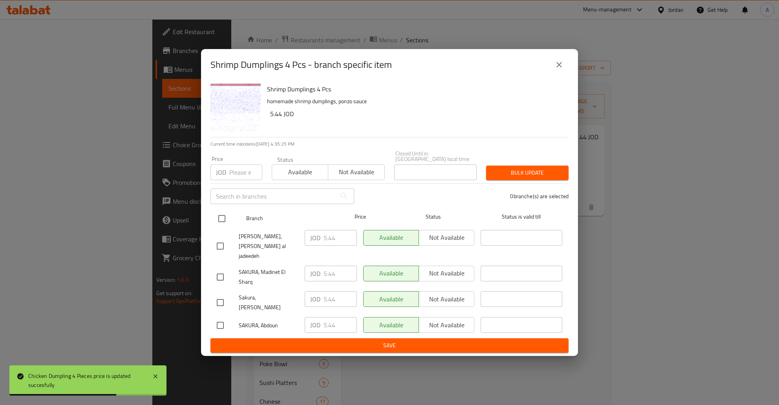
checkbox input "true"
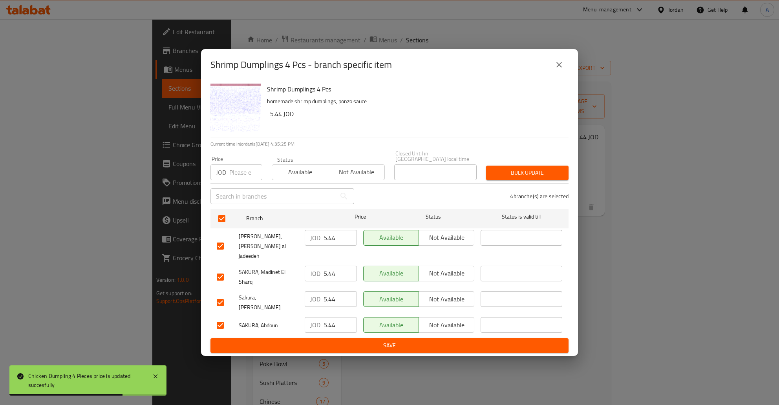
click at [328, 244] on input "5.44" at bounding box center [340, 238] width 33 height 16
type button "0"
type button "1"
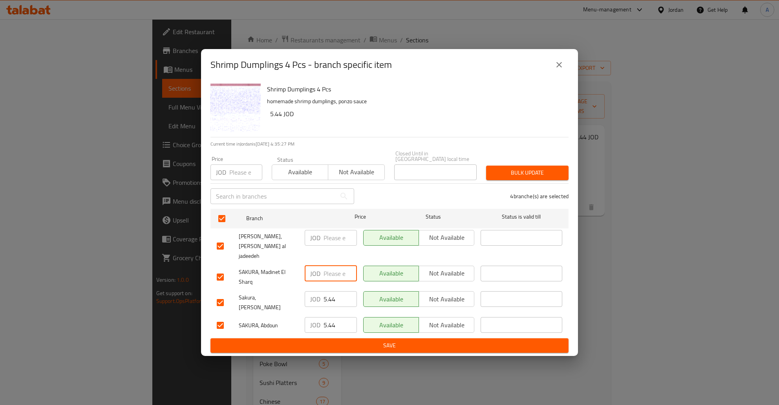
type button "0"
type button "1"
type button "0"
type button "1"
type button "0"
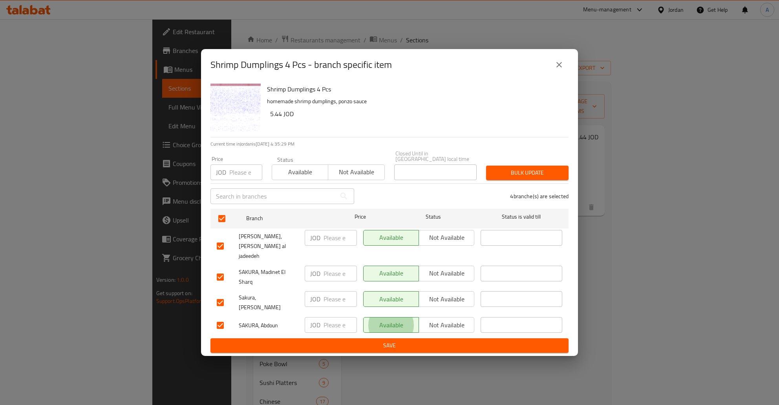
type button "1"
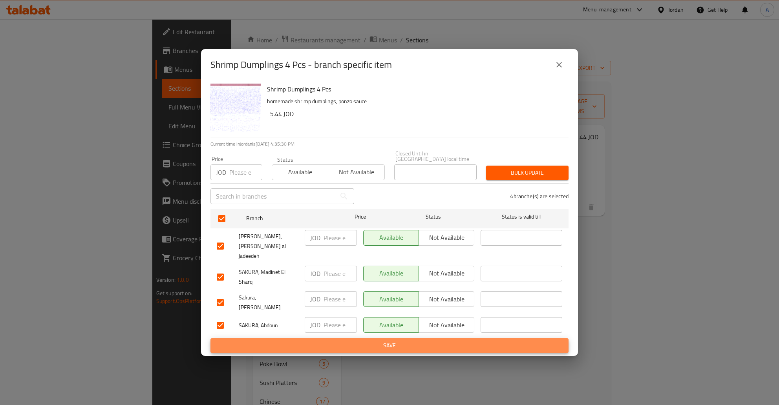
click at [210, 339] on button "Save" at bounding box center [389, 346] width 358 height 15
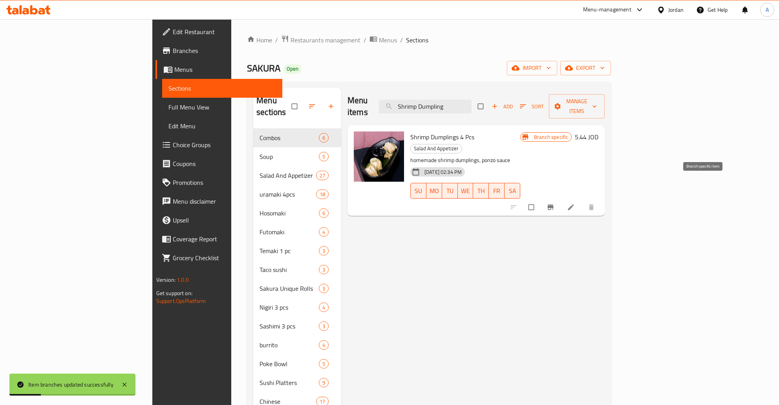
click at [554, 203] on icon "Branch-specific-item" at bounding box center [551, 207] width 8 height 8
click at [598, 132] on h6 "5.44 JOD" at bounding box center [587, 137] width 24 height 11
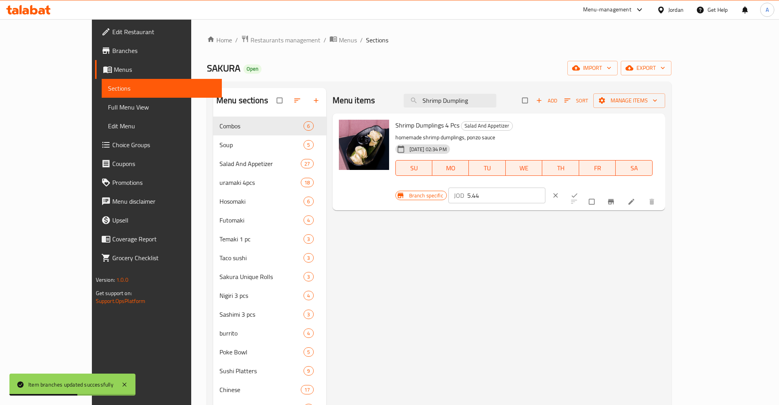
click at [545, 188] on input "5.44" at bounding box center [506, 196] width 78 height 16
type input "5.45"
click button "ok" at bounding box center [575, 195] width 19 height 17
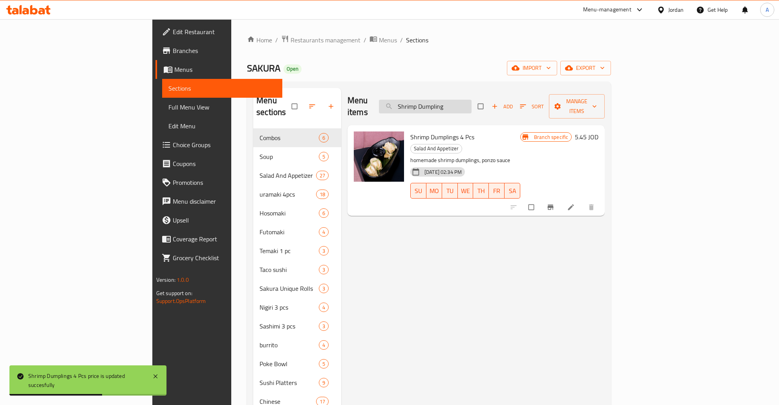
click at [472, 100] on input "Shrimp Dumpling" at bounding box center [425, 107] width 93 height 14
paste input "search"
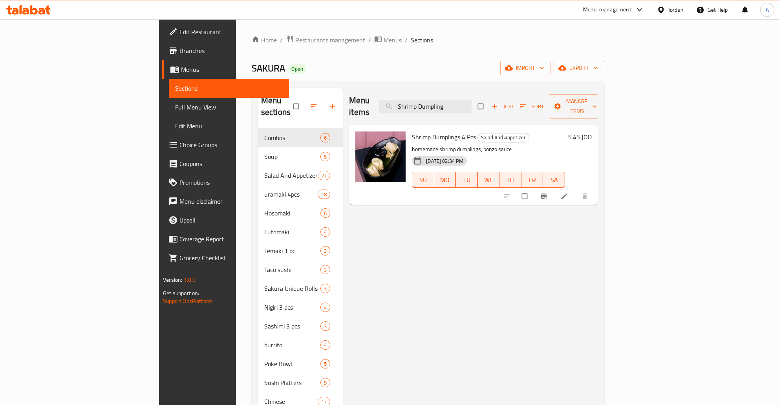
click at [491, 91] on div "Menu items Shrimp Dumpling Add Sort Manage items" at bounding box center [473, 106] width 249 height 37
click at [472, 100] on input "Shrimp Dumpling" at bounding box center [425, 107] width 93 height 14
paste input "andwish Fried"
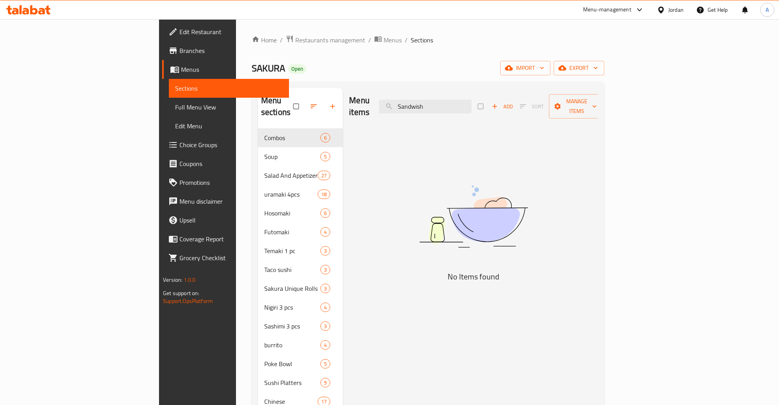
type input "Sandwish"
paste input "Sandwish"
click at [459, 102] on input "Sandwish" at bounding box center [425, 107] width 93 height 14
click at [470, 100] on input "sandwish" at bounding box center [425, 107] width 93 height 14
paste input "Sand"
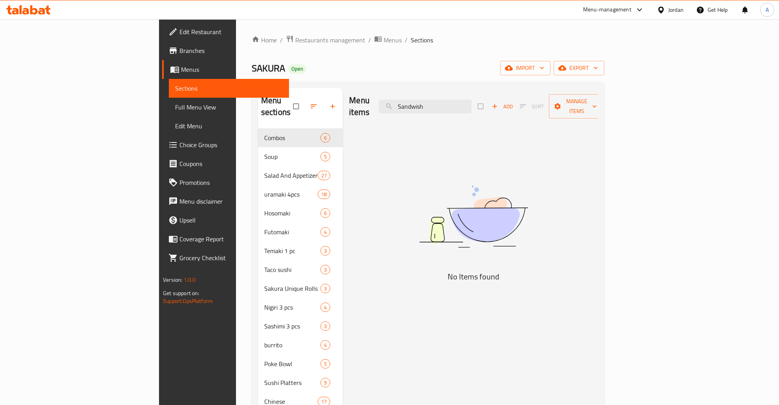
click at [499, 109] on div "Menu items Sandwish Add Sort Manage items" at bounding box center [473, 106] width 249 height 37
click at [472, 106] on input "Sandwish" at bounding box center [425, 107] width 93 height 14
paste input "Taco Fried"
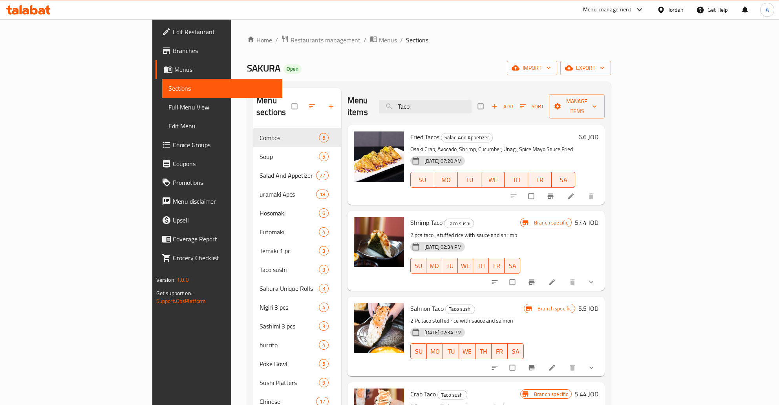
click at [598, 132] on h6 "6.6 JOD" at bounding box center [588, 137] width 20 height 11
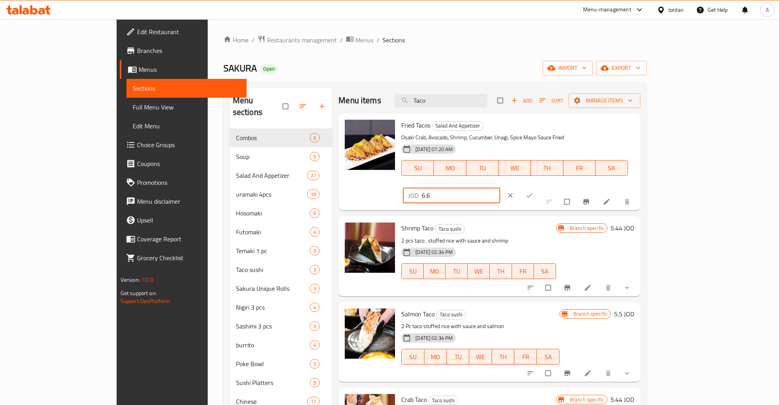
click at [500, 188] on input "6.6" at bounding box center [461, 196] width 78 height 16
click at [487, 105] on input "Taco" at bounding box center [441, 101] width 93 height 14
paste input "Fried Calamari"
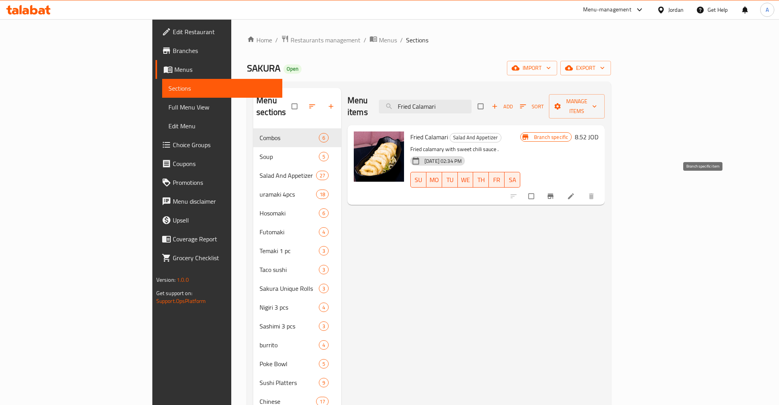
type input "Fried Calamari"
click at [554, 192] on icon "Branch-specific-item" at bounding box center [551, 196] width 8 height 8
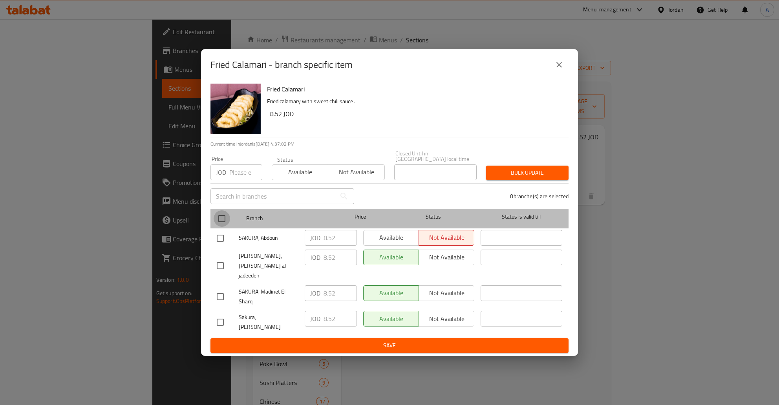
click at [220, 220] on input "checkbox" at bounding box center [222, 218] width 16 height 16
checkbox input "true"
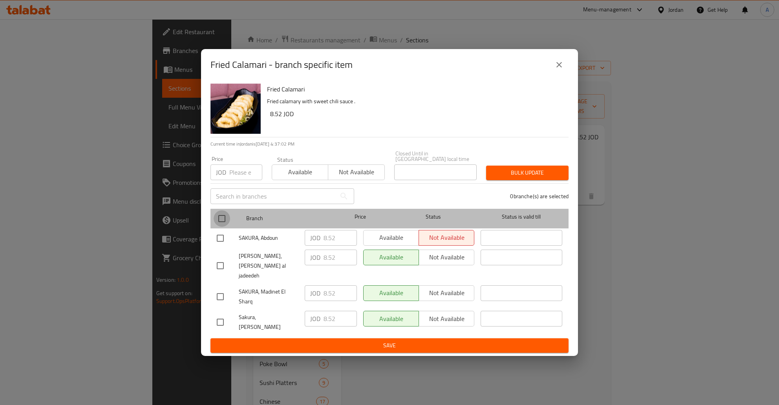
checkbox input "true"
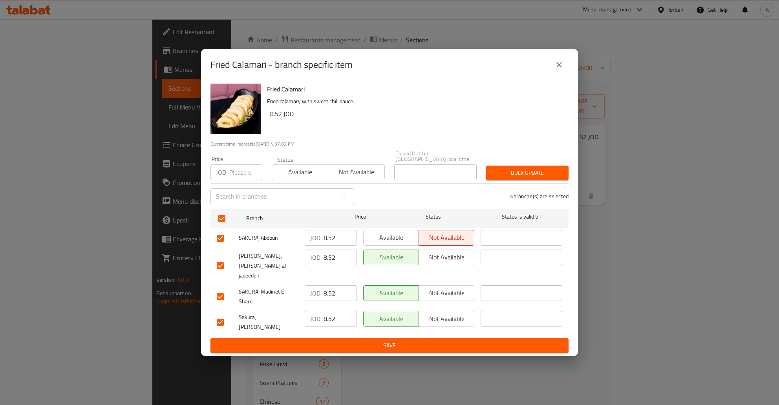
click at [339, 244] on input "8.52" at bounding box center [340, 238] width 33 height 16
type button "0"
type button "1"
type button "0"
type button "1"
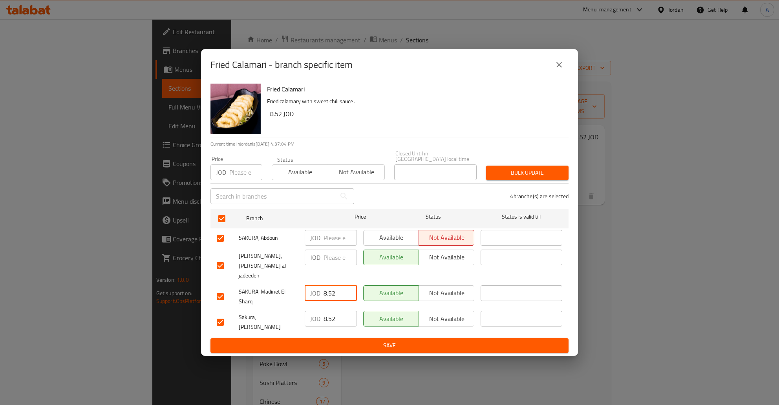
type button "0"
type button "1"
type button "0"
type button "1"
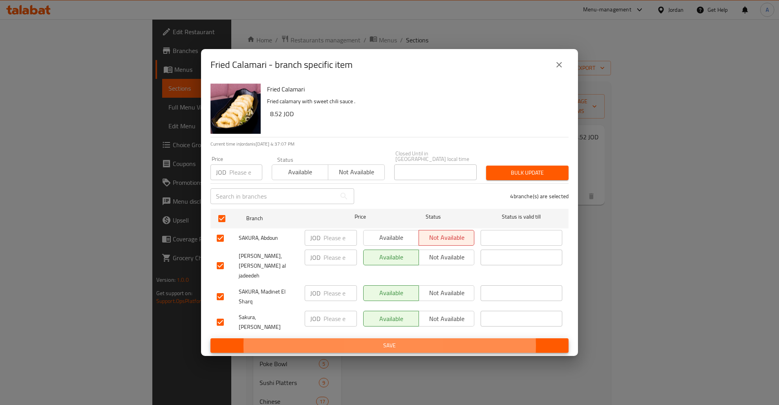
click at [210, 339] on button "Save" at bounding box center [389, 346] width 358 height 15
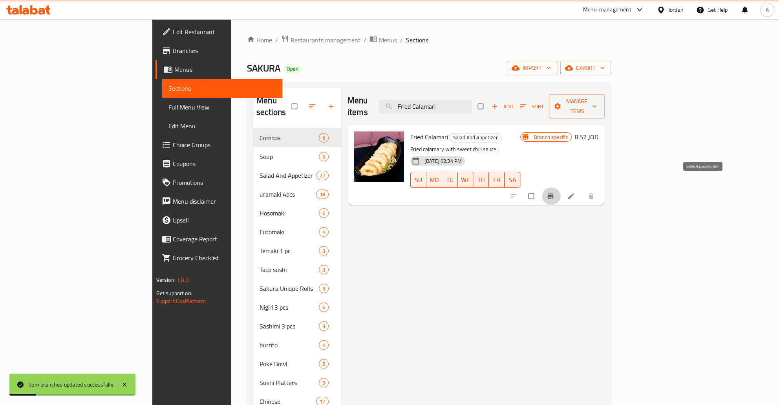
click at [598, 132] on h6 "8.52 JOD" at bounding box center [587, 137] width 24 height 11
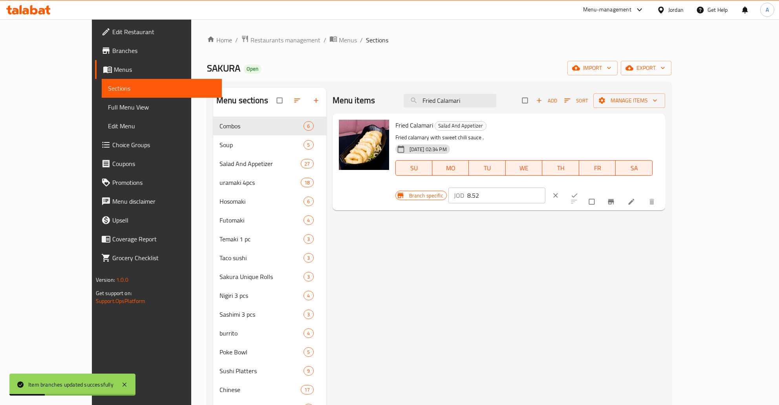
click at [545, 188] on input "8.52" at bounding box center [506, 196] width 78 height 16
type input "8.55"
click button "ok" at bounding box center [575, 195] width 19 height 17
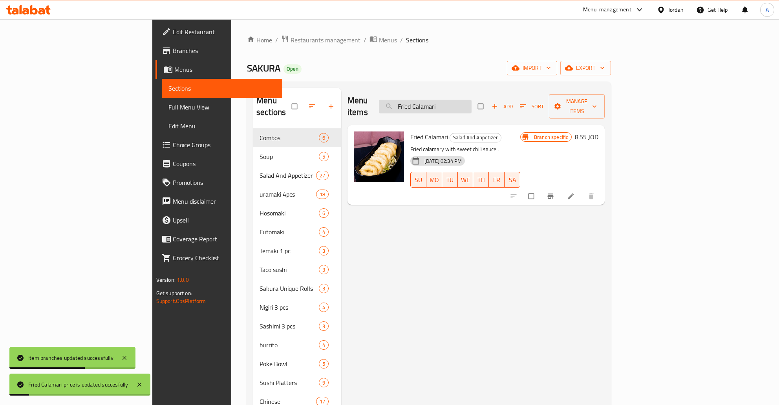
click at [472, 104] on input "Fried Calamari" at bounding box center [425, 107] width 93 height 14
paste input "rispy Shrimp 4 pcs"
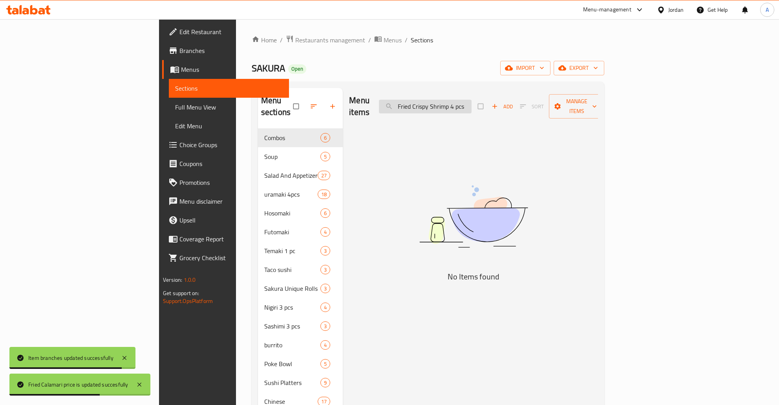
click at [468, 100] on input "Fried Crispy Shrimp 4 pcs" at bounding box center [425, 107] width 93 height 14
paste input "8"
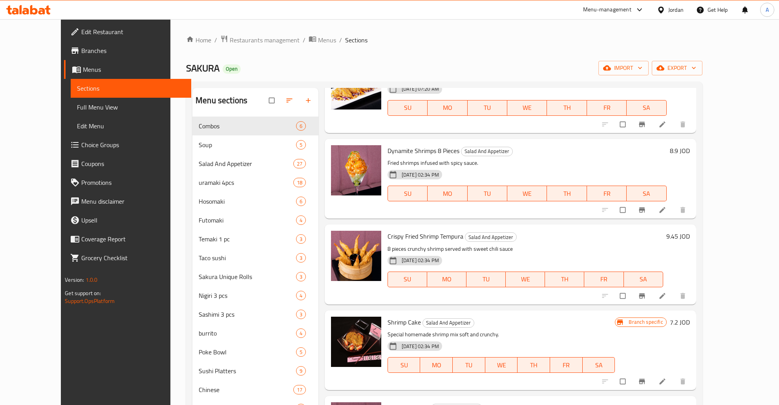
scroll to position [380, 0]
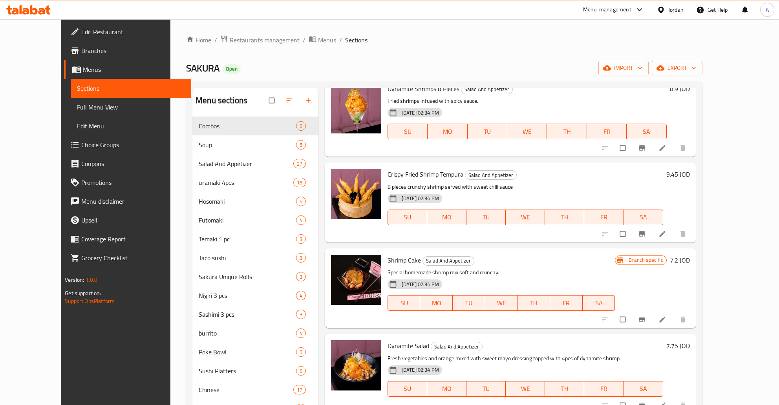
click at [663, 177] on h6 "Crispy Fried Shrimp Tempura Salad And Appetizer" at bounding box center [526, 174] width 276 height 11
click at [690, 174] on h6 "9.45 JOD" at bounding box center [678, 174] width 24 height 11
click at [681, 174] on button "ok" at bounding box center [671, 177] width 19 height 17
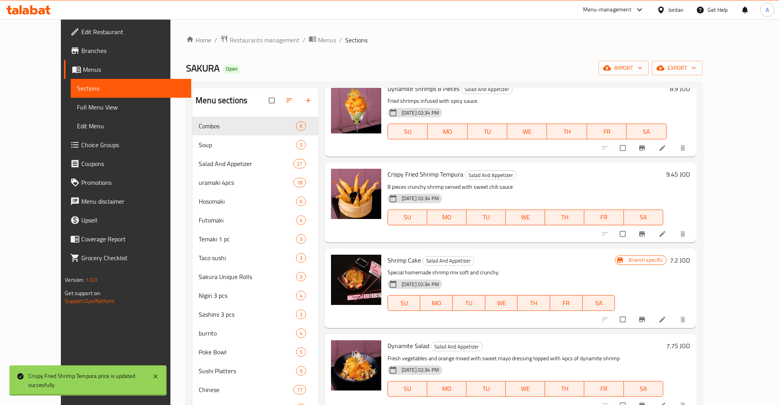
click at [663, 177] on h6 "Crispy Fried Shrimp Tempura Salad And Appetizer" at bounding box center [526, 174] width 276 height 11
click at [690, 177] on h6 "9.45 JOD" at bounding box center [678, 174] width 24 height 11
click at [641, 178] on input "9.45" at bounding box center [602, 178] width 78 height 16
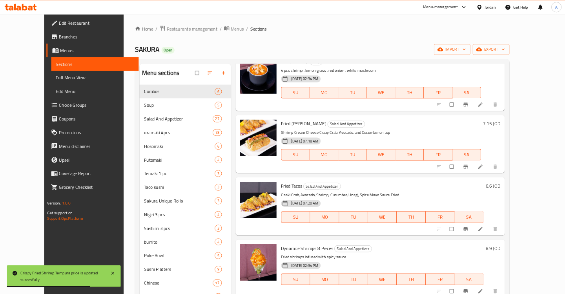
scroll to position [0, 0]
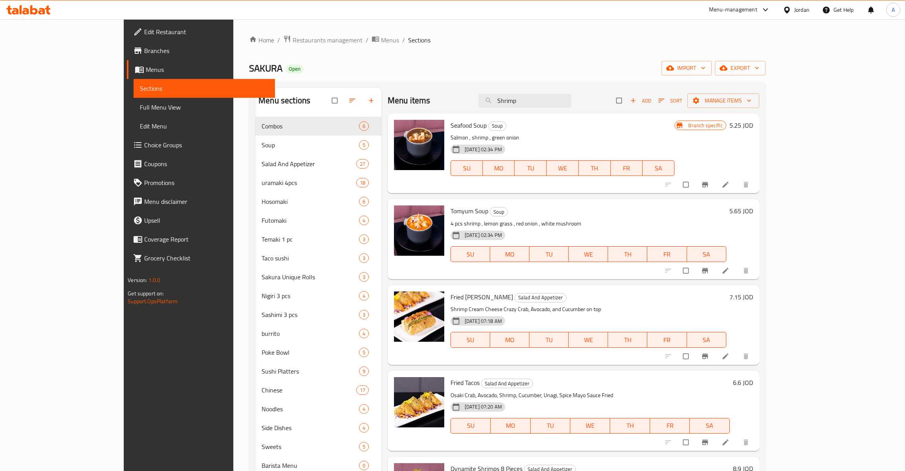
click at [563, 112] on div "Menu items Shrimp Add Sort Manage items" at bounding box center [573, 101] width 371 height 26
click at [567, 101] on input "Shrimp" at bounding box center [524, 101] width 93 height 14
paste input "Chicken Cheese Balls"
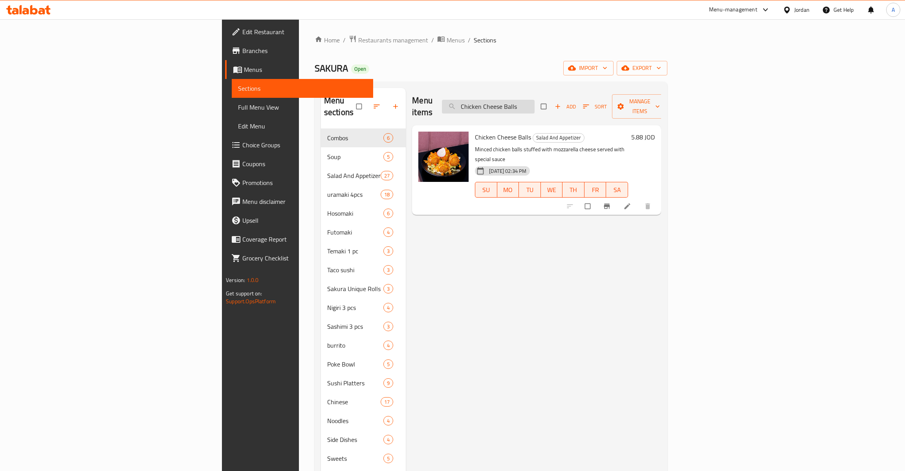
click at [534, 100] on input "Chicken Cheese Balls" at bounding box center [488, 107] width 93 height 14
paste input "Bao Chicken"
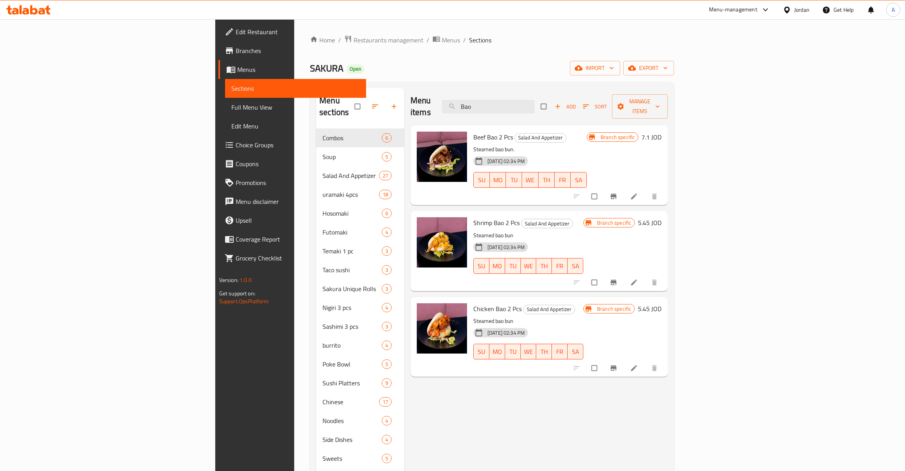
type input "Bao"
click at [624, 361] on button "Branch-specific-item" at bounding box center [614, 367] width 19 height 17
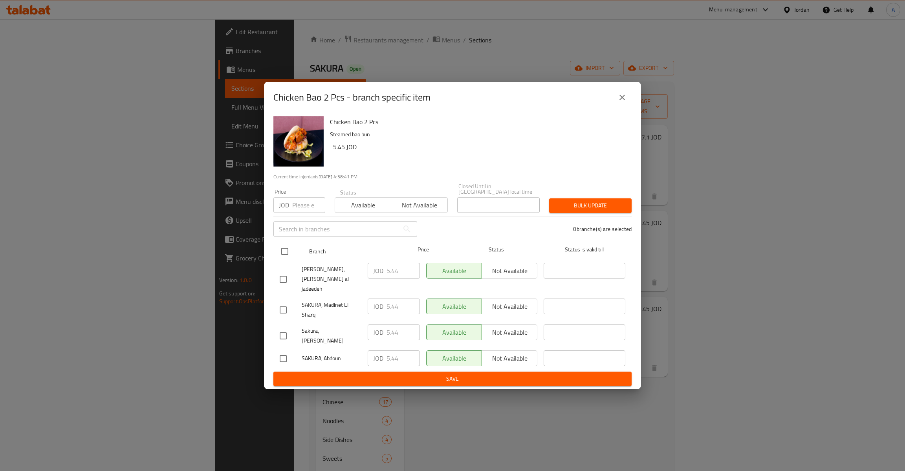
click at [281, 254] on input "checkbox" at bounding box center [284, 251] width 16 height 16
checkbox input "true"
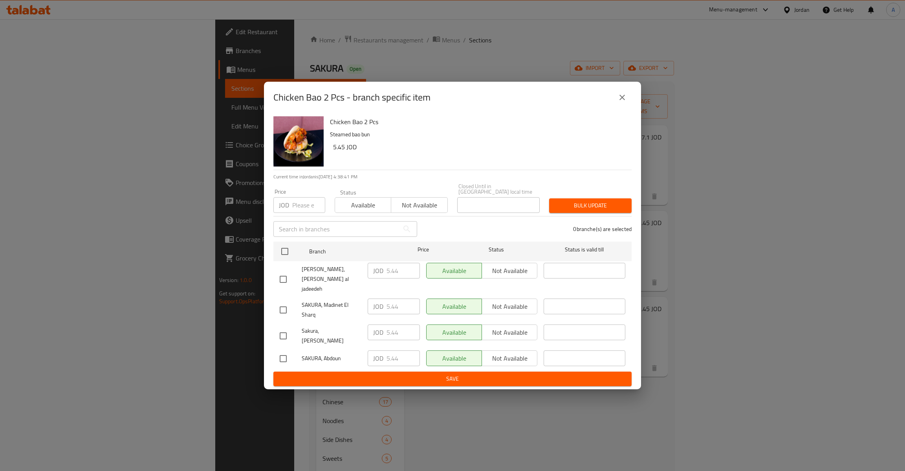
checkbox input "true"
click at [396, 285] on div "JOD 5.44 ​" at bounding box center [393, 279] width 59 height 39
click at [396, 278] on input "5.44" at bounding box center [402, 271] width 33 height 16
type button "0"
type button "1"
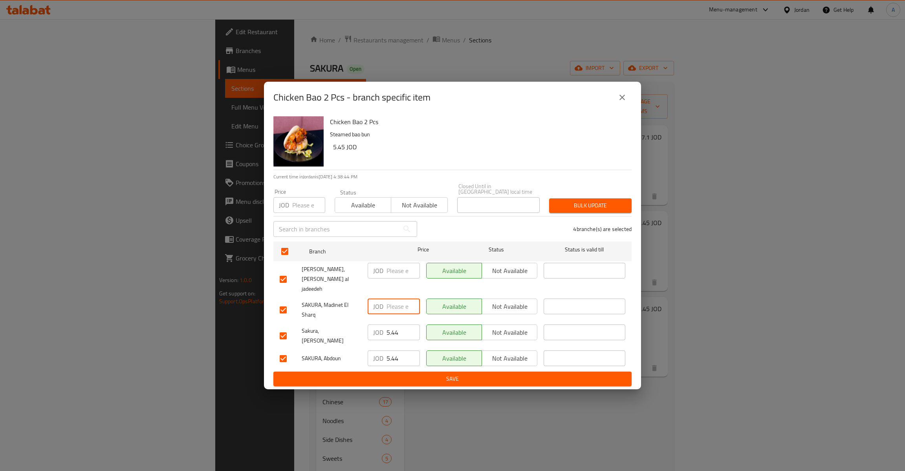
type button "0"
type button "1"
type button "0"
type button "1"
type button "0"
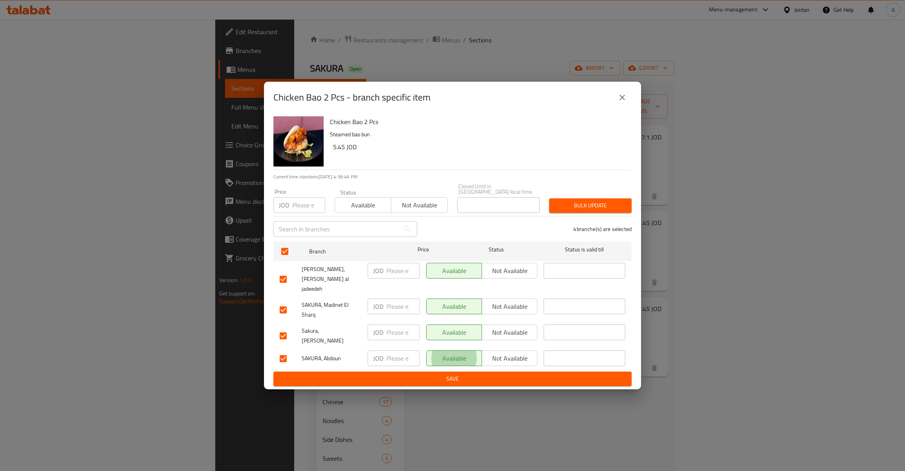
type button "1"
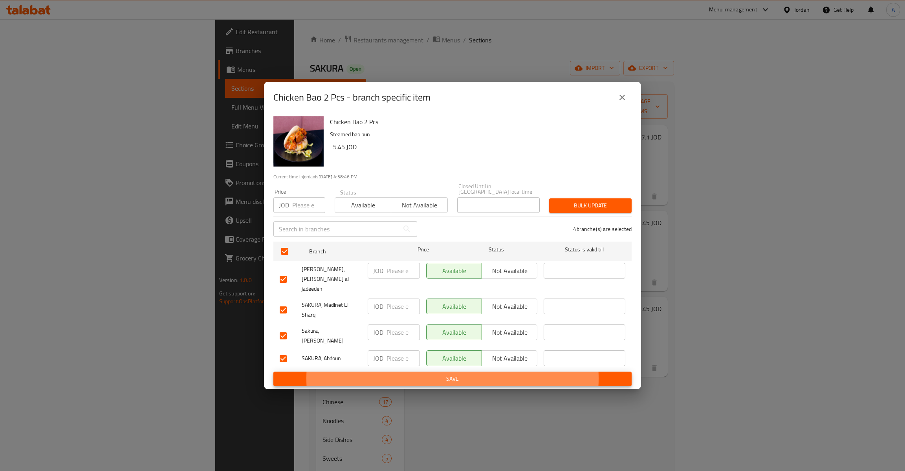
click at [273, 371] on button "Save" at bounding box center [452, 378] width 358 height 15
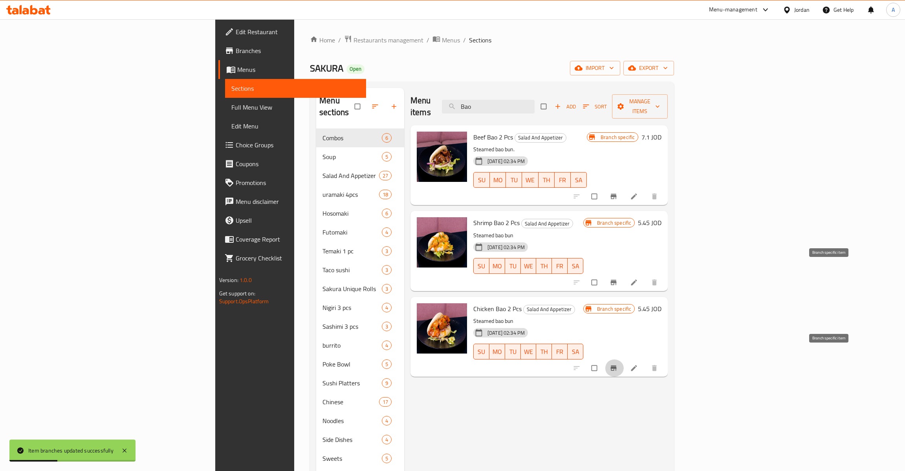
click at [617, 280] on icon "Branch-specific-item" at bounding box center [614, 282] width 6 height 5
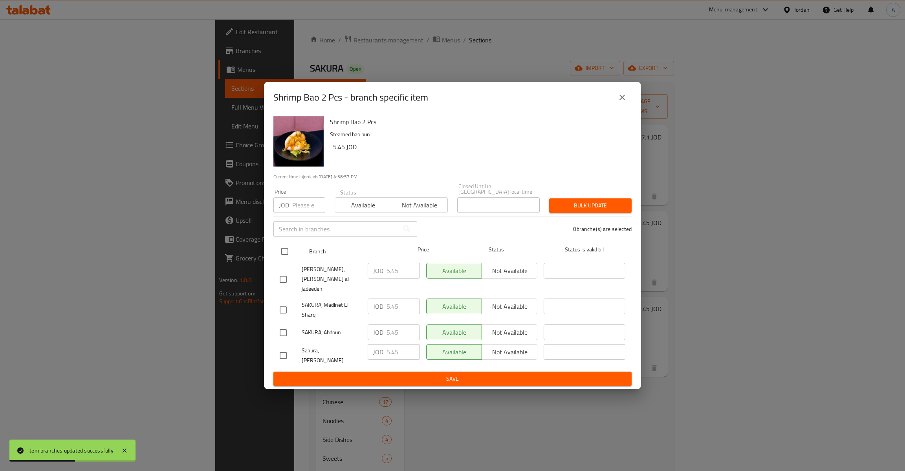
click at [284, 260] on input "checkbox" at bounding box center [284, 251] width 16 height 16
checkbox input "true"
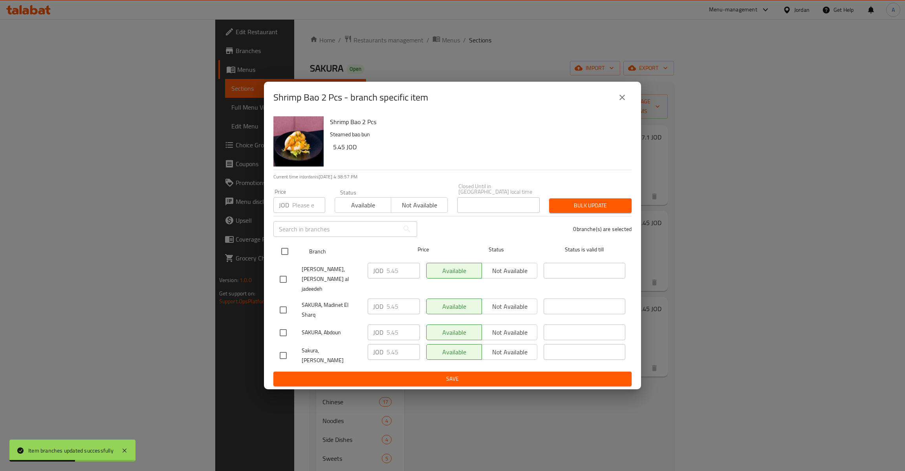
checkbox input "true"
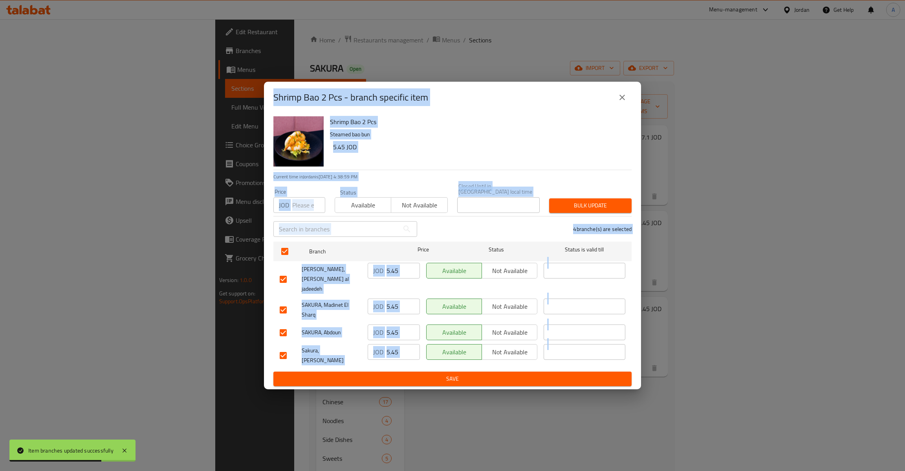
click at [384, 268] on div "JOD 5.45 ​" at bounding box center [394, 271] width 52 height 16
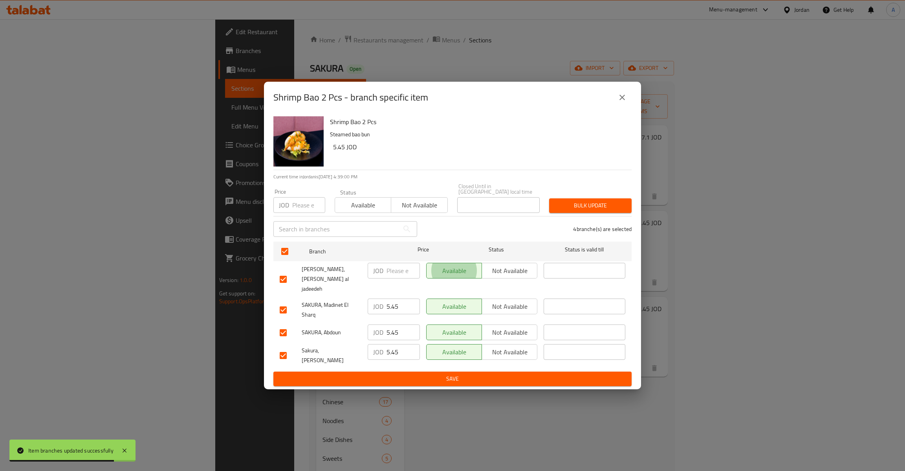
type button "0"
type button "1"
type button "0"
type button "1"
type button "0"
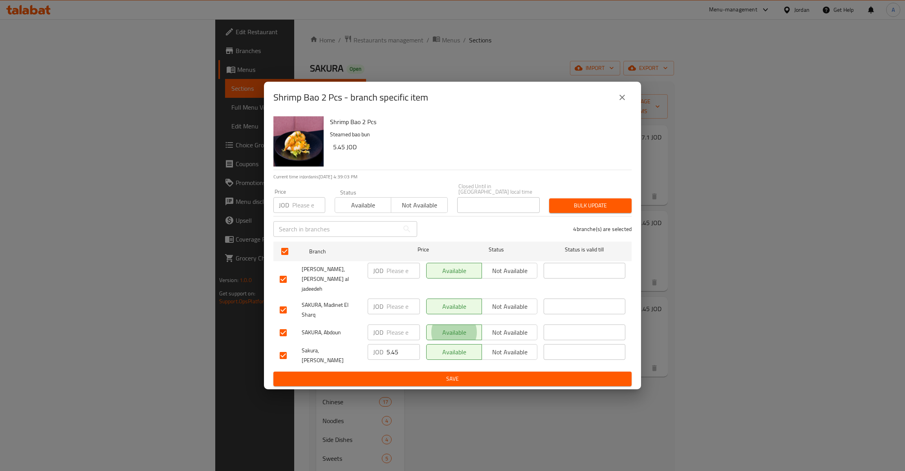
type button "1"
type button "0"
type button "1"
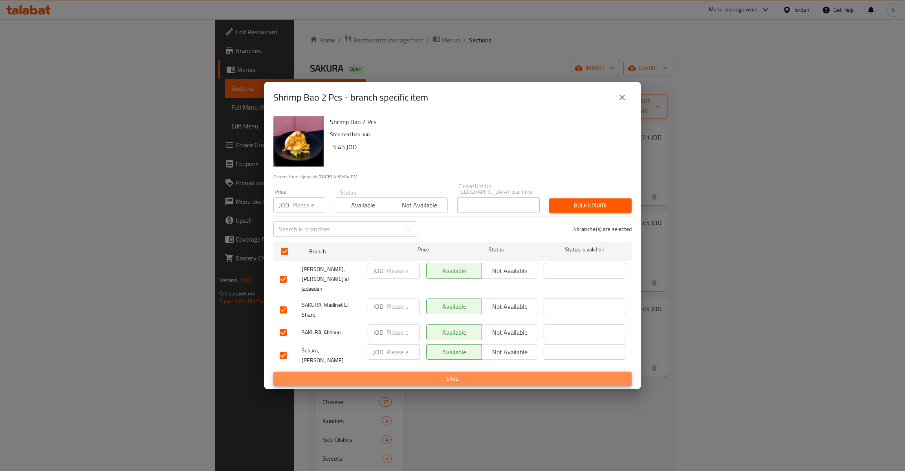
click at [273, 371] on button "Save" at bounding box center [452, 378] width 358 height 15
